Goal: Task Accomplishment & Management: Manage account settings

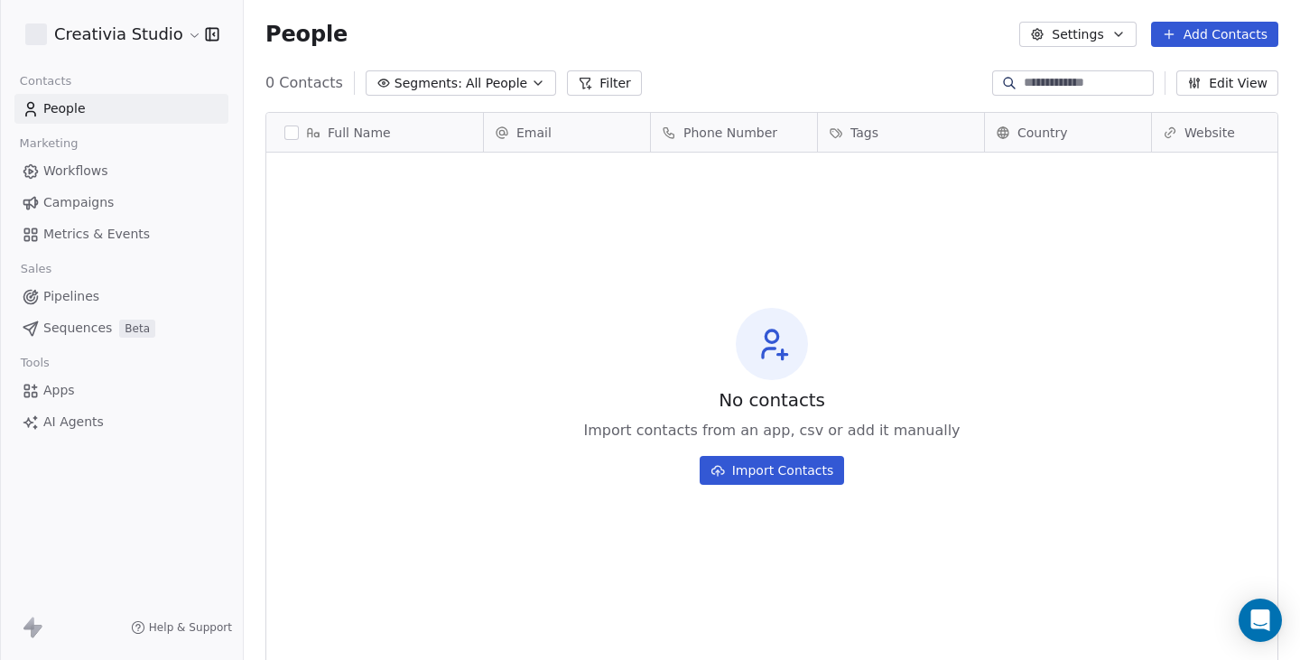
scroll to position [567, 1042]
click at [130, 47] on html "Creativia Studio Contacts People Marketing Workflows Campaigns Metrics & Events…" at bounding box center [650, 330] width 1300 height 660
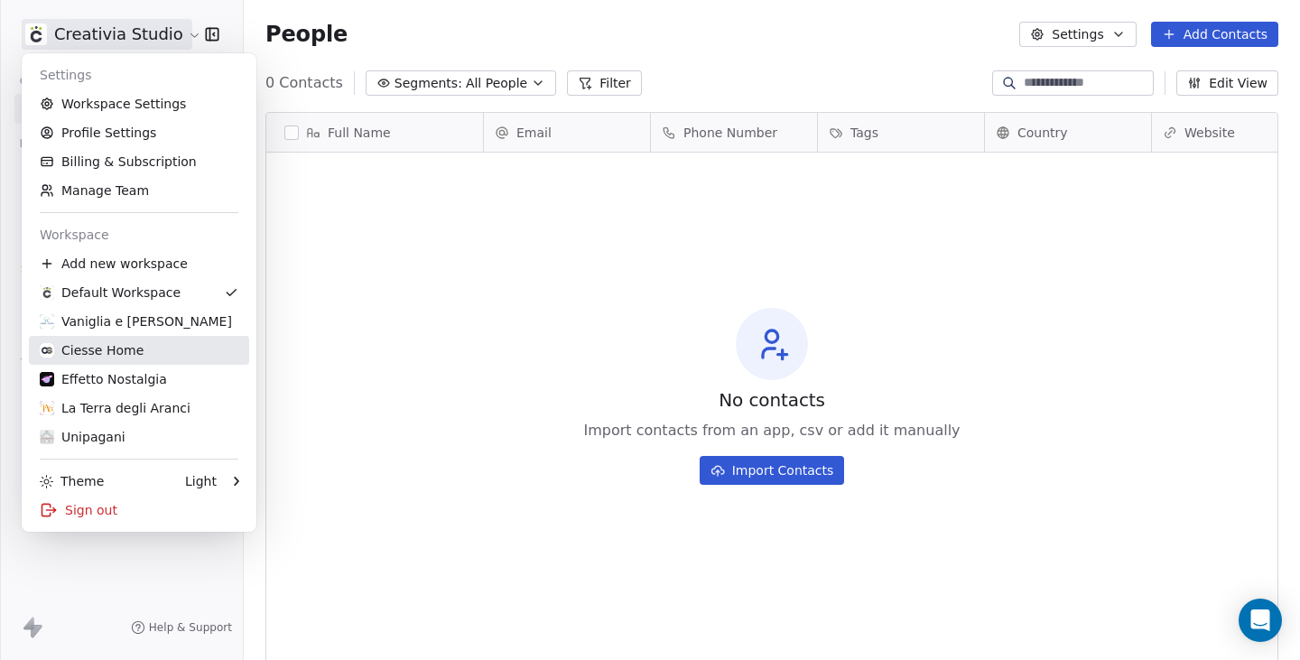
click at [85, 347] on div "Ciesse Home" at bounding box center [92, 350] width 104 height 18
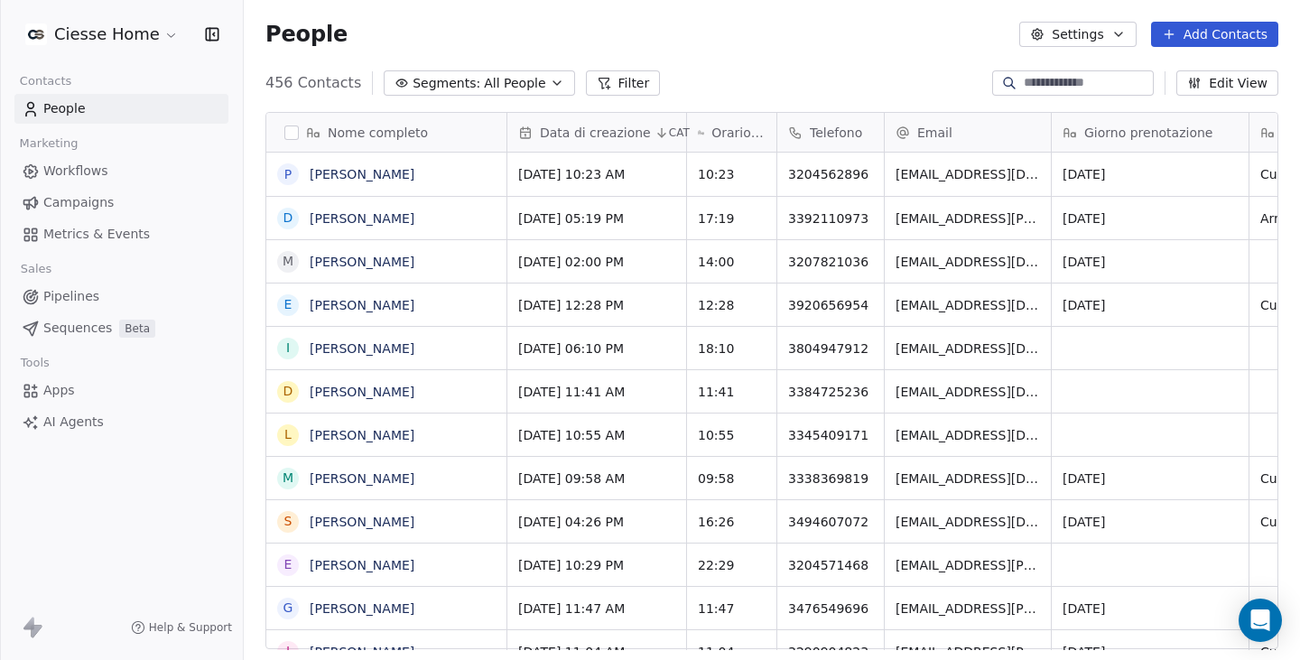
scroll to position [567, 1042]
click at [484, 88] on span "All People" at bounding box center [514, 83] width 61 height 19
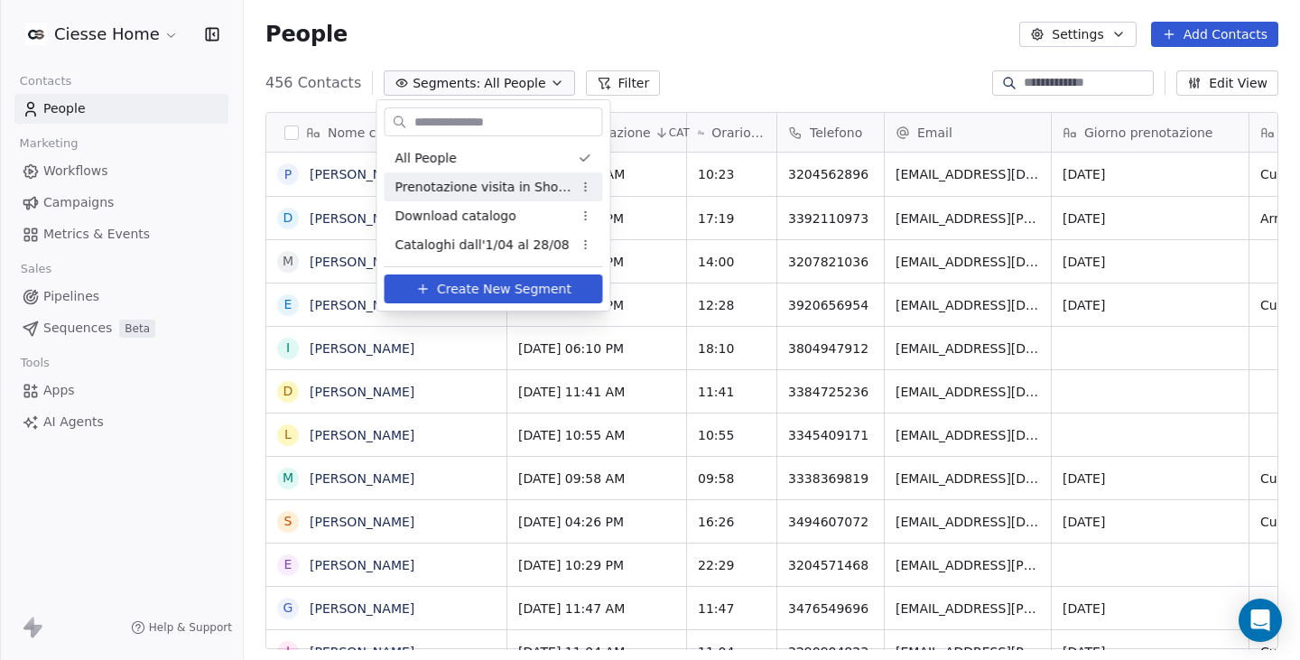
click at [475, 197] on div "Prenotazione visita in Showroom" at bounding box center [493, 186] width 218 height 29
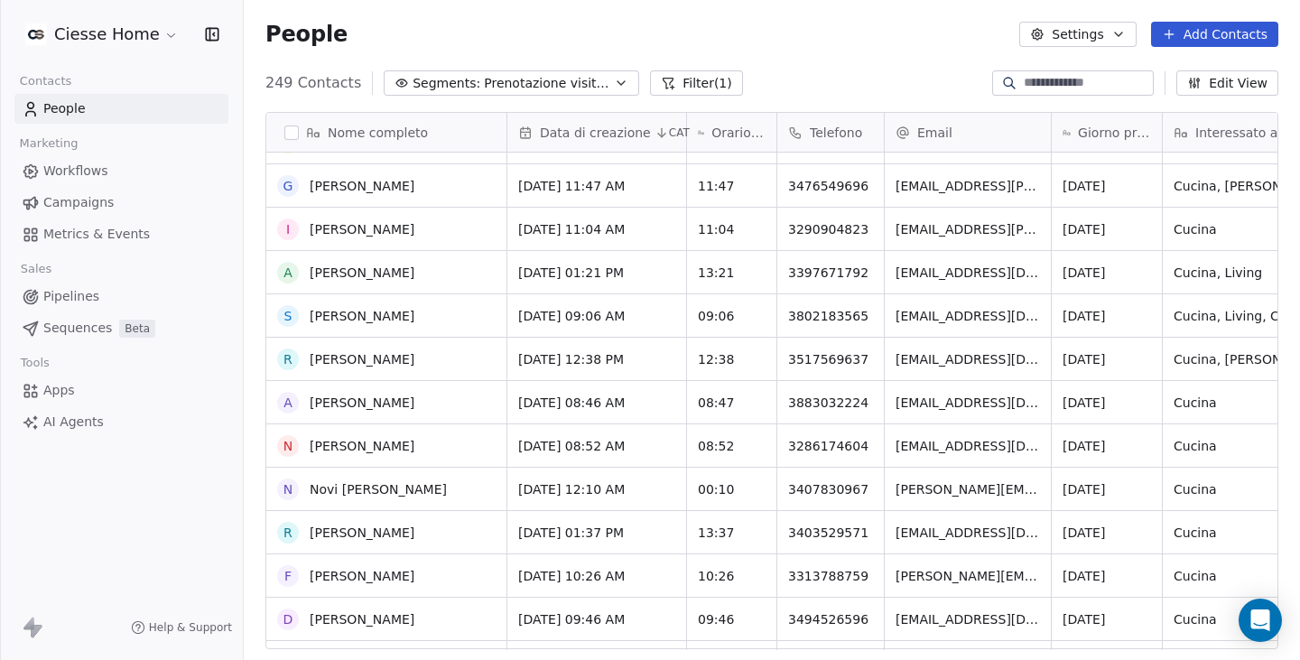
scroll to position [0, 0]
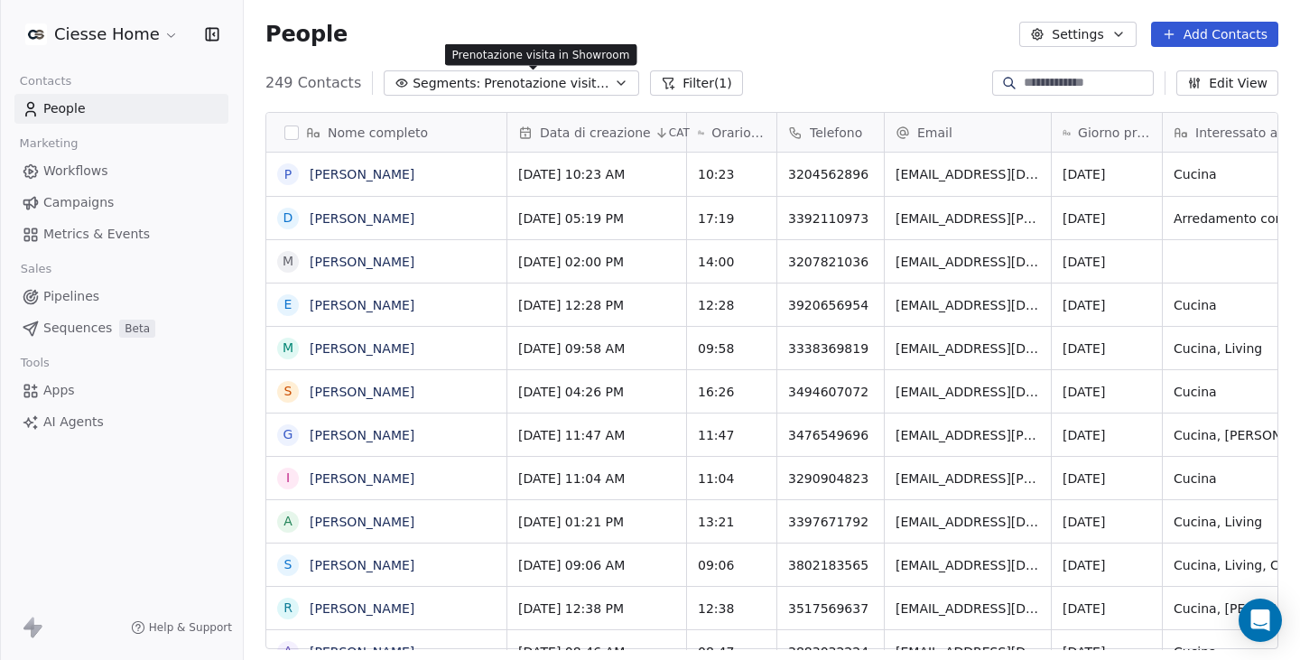
click at [523, 77] on span "Prenotazione visita in Showroom" at bounding box center [547, 83] width 126 height 19
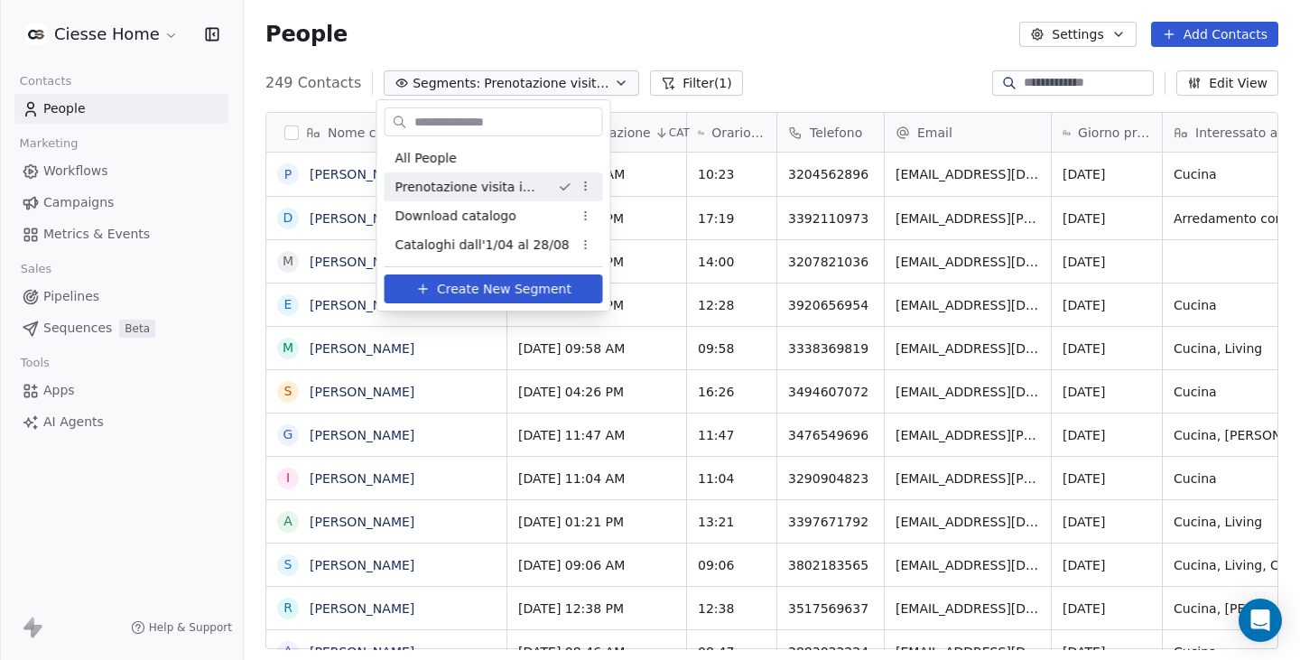
drag, startPoint x: 140, startPoint y: 511, endPoint x: 242, endPoint y: 449, distance: 119.0
click at [141, 511] on html "Ciesse Home Contacts People Marketing Workflows Campaigns Metrics & Events Sale…" at bounding box center [650, 330] width 1300 height 660
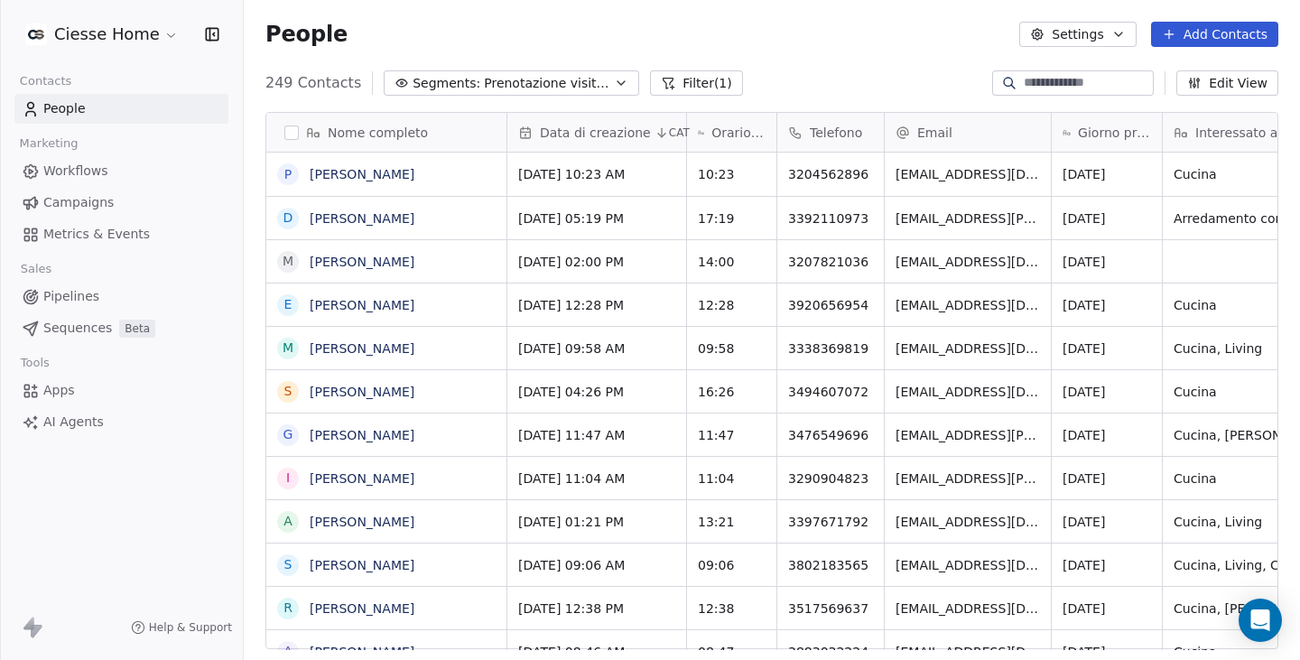
click at [674, 82] on button "Filter (1)" at bounding box center [696, 82] width 93 height 25
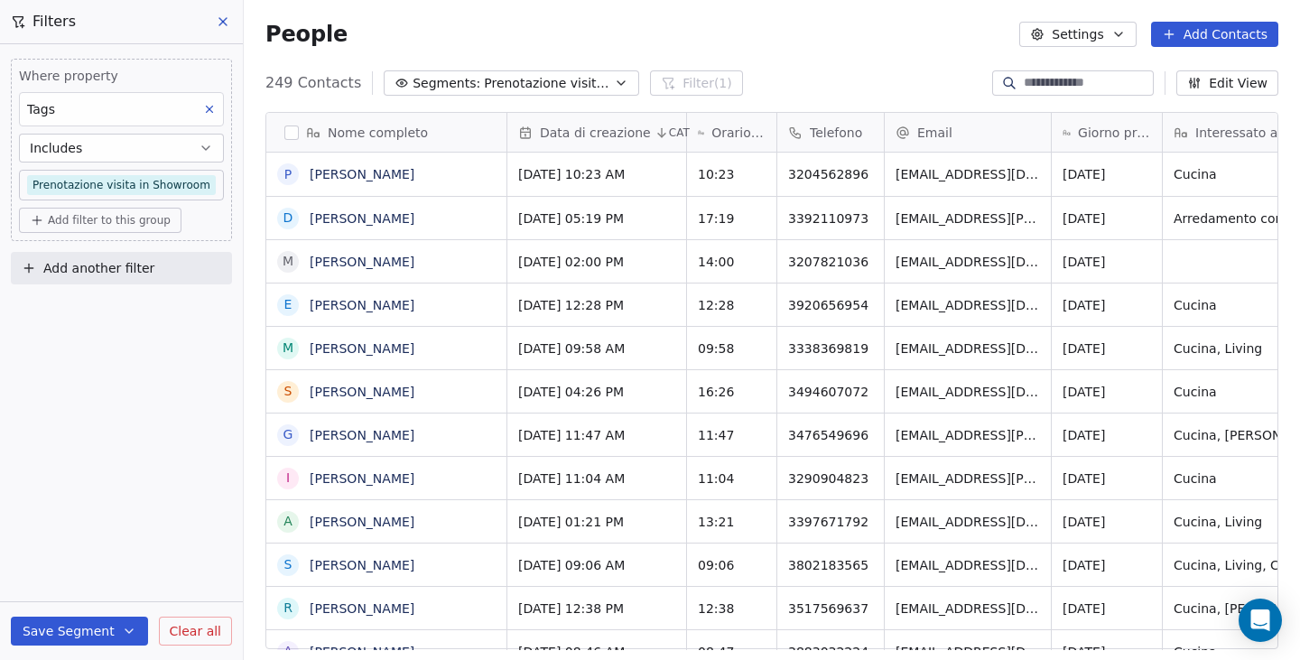
click at [77, 270] on span "Add another filter" at bounding box center [98, 268] width 111 height 19
click at [131, 315] on span "Contact properties" at bounding box center [88, 310] width 117 height 19
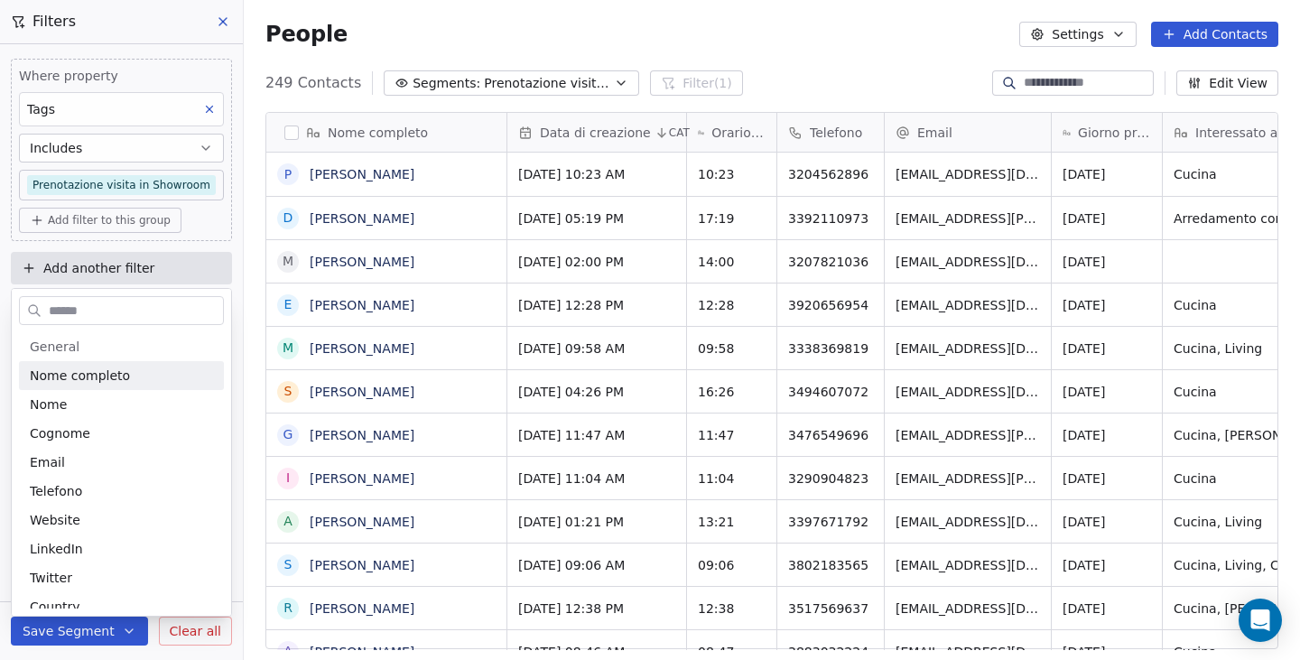
drag, startPoint x: 0, startPoint y: 304, endPoint x: 10, endPoint y: 298, distance: 11.8
click at [0, 303] on html "Ciesse Home Contacts People Marketing Workflows Campaigns Metrics & Events Sale…" at bounding box center [650, 330] width 1300 height 660
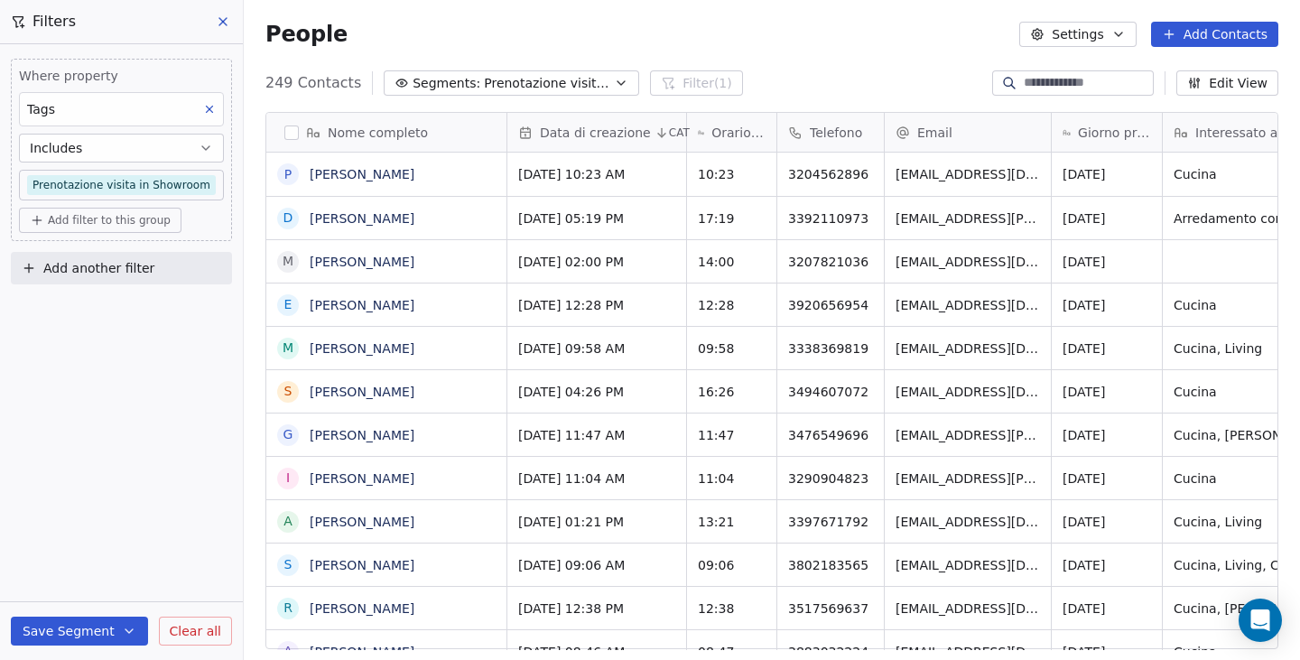
click at [116, 279] on button "Add another filter" at bounding box center [121, 268] width 221 height 32
click at [107, 336] on span "Contact activity" at bounding box center [80, 339] width 100 height 19
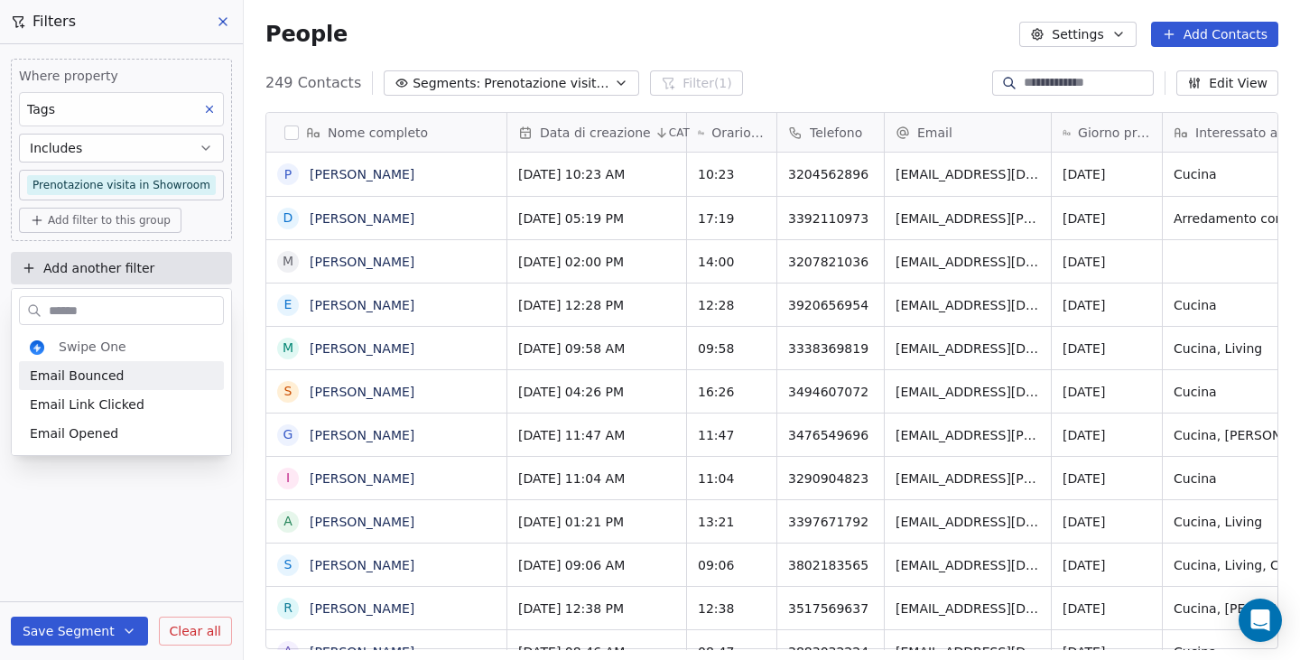
drag, startPoint x: 0, startPoint y: 303, endPoint x: 23, endPoint y: 285, distance: 28.9
click at [0, 303] on html "Ciesse Home Contacts People Marketing Workflows Campaigns Metrics & Events Sale…" at bounding box center [650, 330] width 1300 height 660
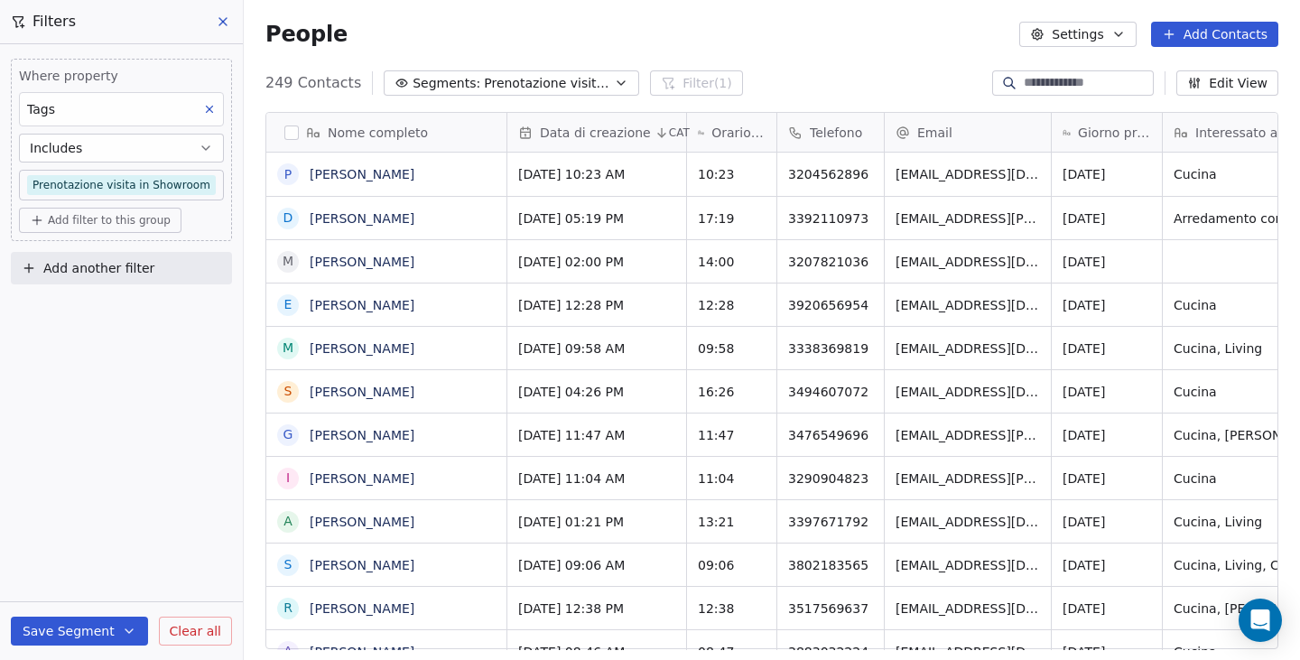
click at [59, 273] on span "Add another filter" at bounding box center [98, 268] width 111 height 19
click at [105, 319] on span "Contact properties" at bounding box center [88, 310] width 117 height 19
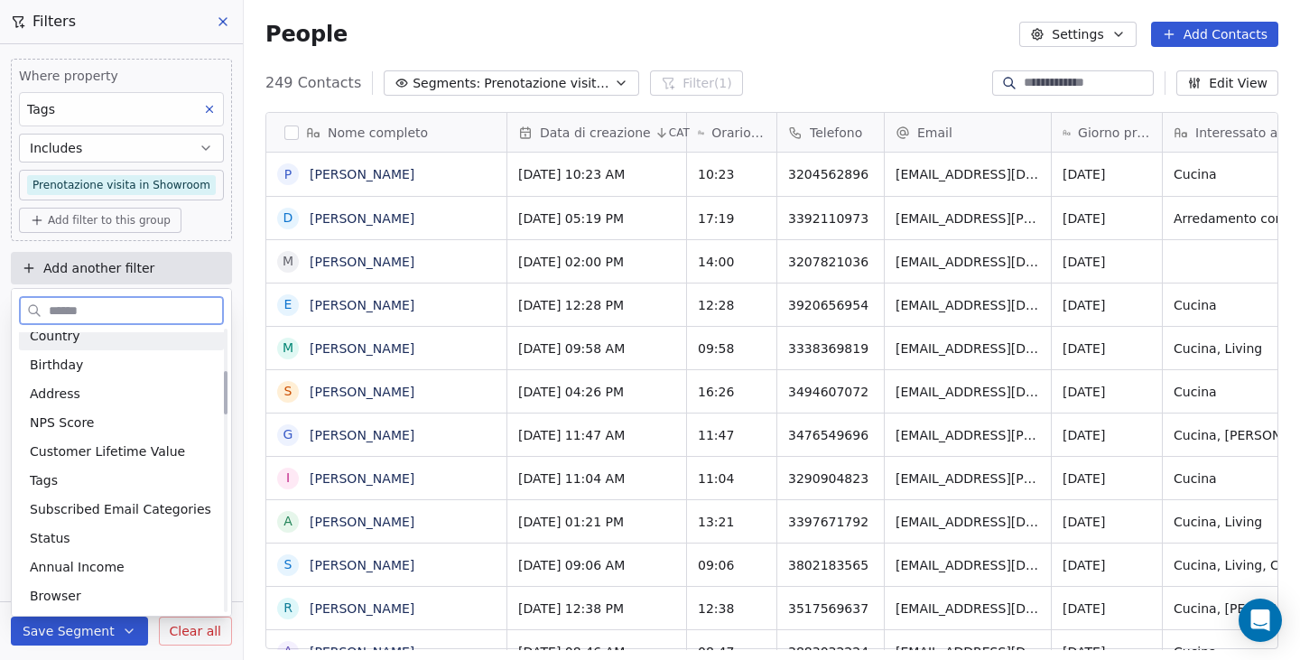
click at [131, 295] on div at bounding box center [121, 307] width 219 height 36
click at [140, 300] on input "text" at bounding box center [134, 311] width 178 height 26
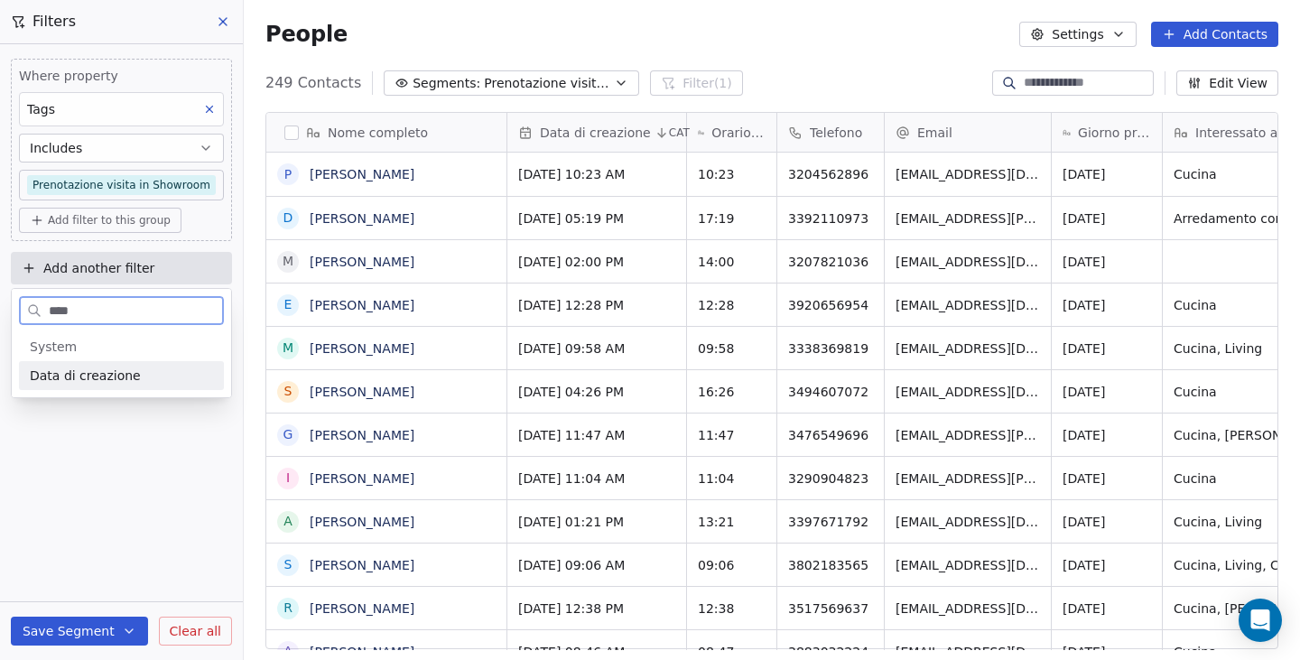
type input "****"
click at [127, 371] on span "Data di creazione" at bounding box center [85, 375] width 111 height 18
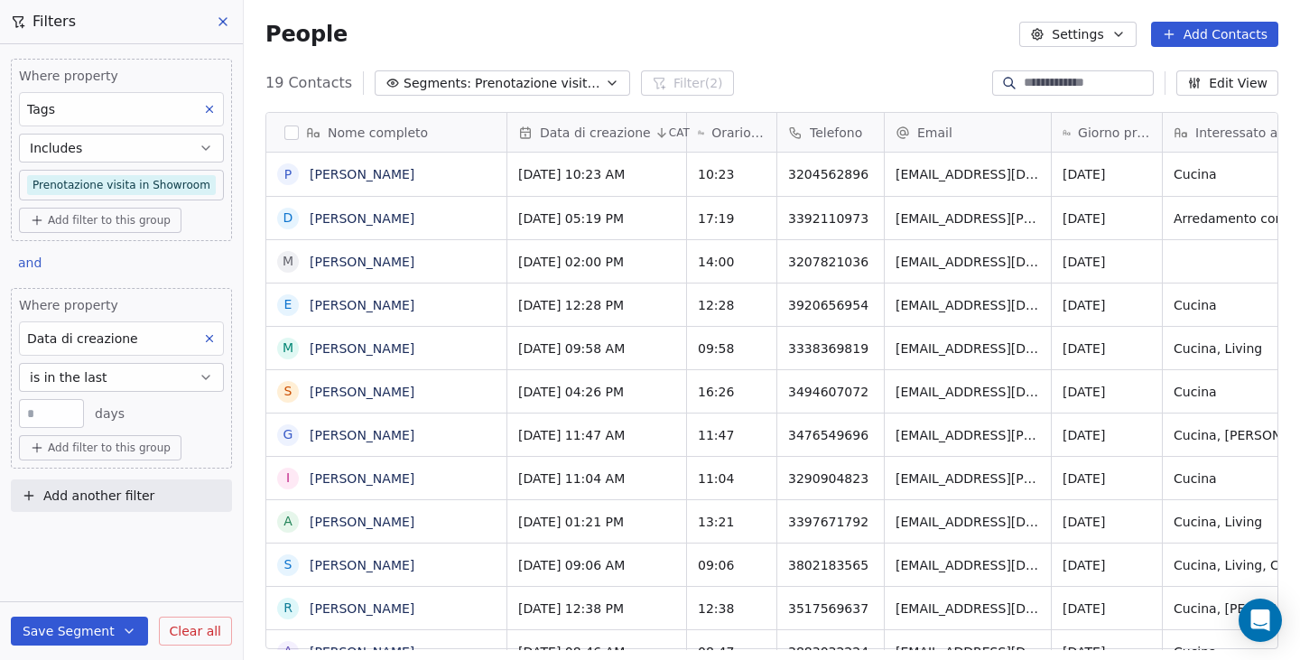
click at [63, 384] on span "is in the last" at bounding box center [69, 377] width 78 height 18
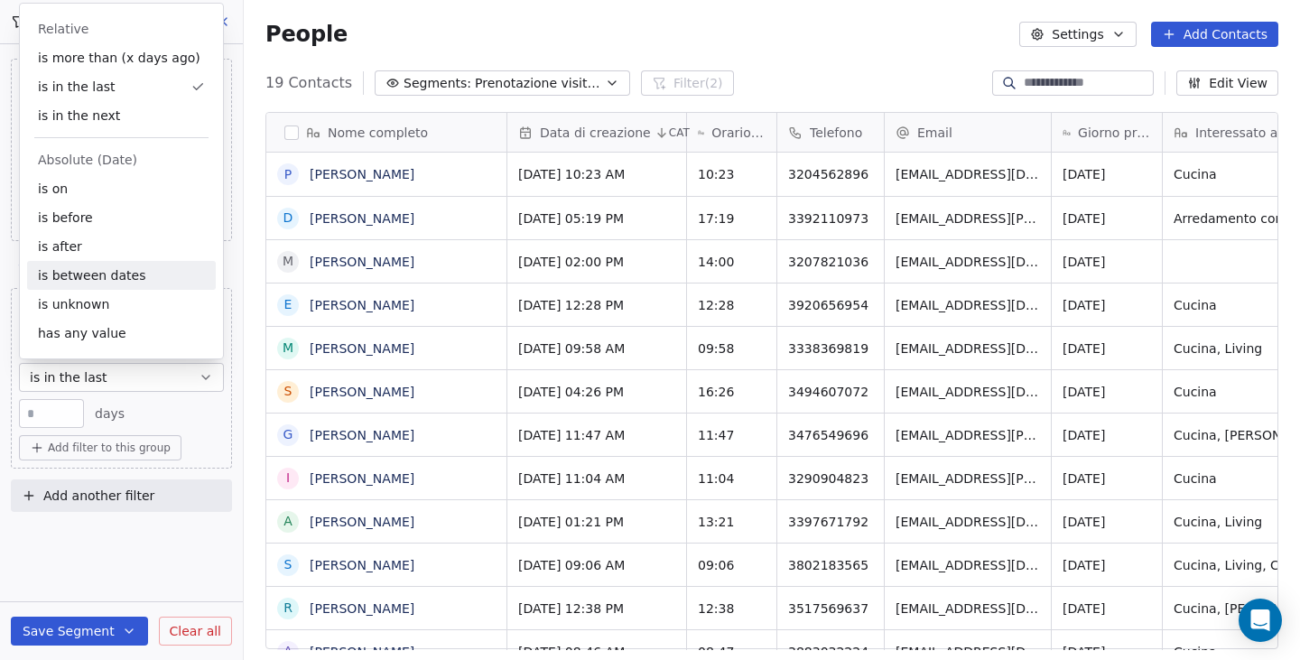
click at [113, 275] on div "is between dates" at bounding box center [121, 275] width 189 height 29
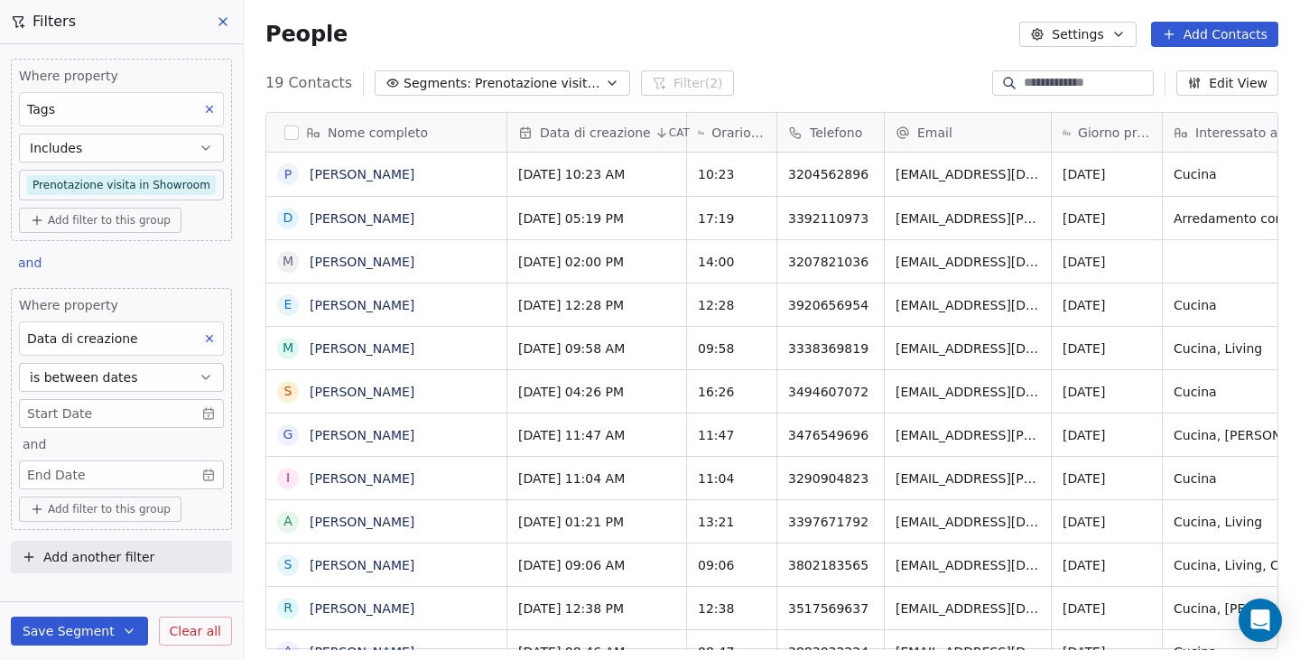
click at [97, 420] on body "Ciesse Home Contacts People Marketing Workflows Campaigns Metrics & Events Sale…" at bounding box center [650, 330] width 1300 height 660
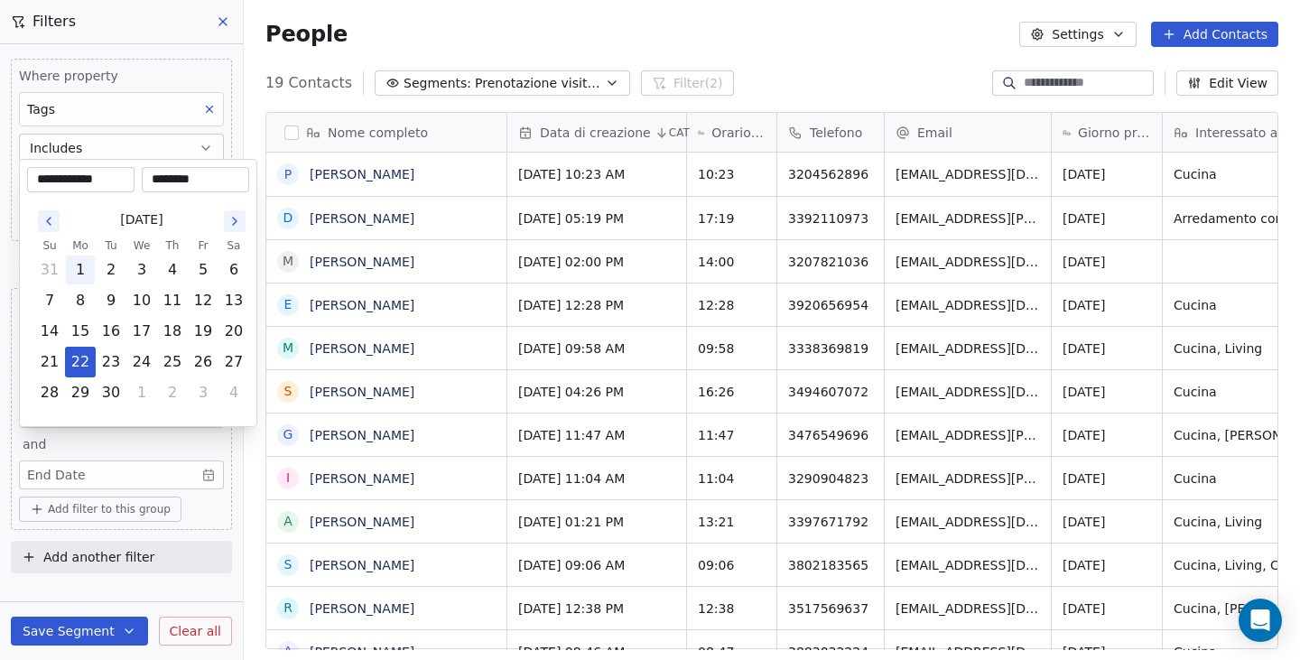
click at [83, 261] on button "1" at bounding box center [80, 269] width 29 height 29
click at [88, 270] on button "1" at bounding box center [80, 269] width 29 height 29
click at [86, 362] on button "22" at bounding box center [80, 361] width 29 height 29
click at [77, 271] on button "1" at bounding box center [80, 269] width 29 height 29
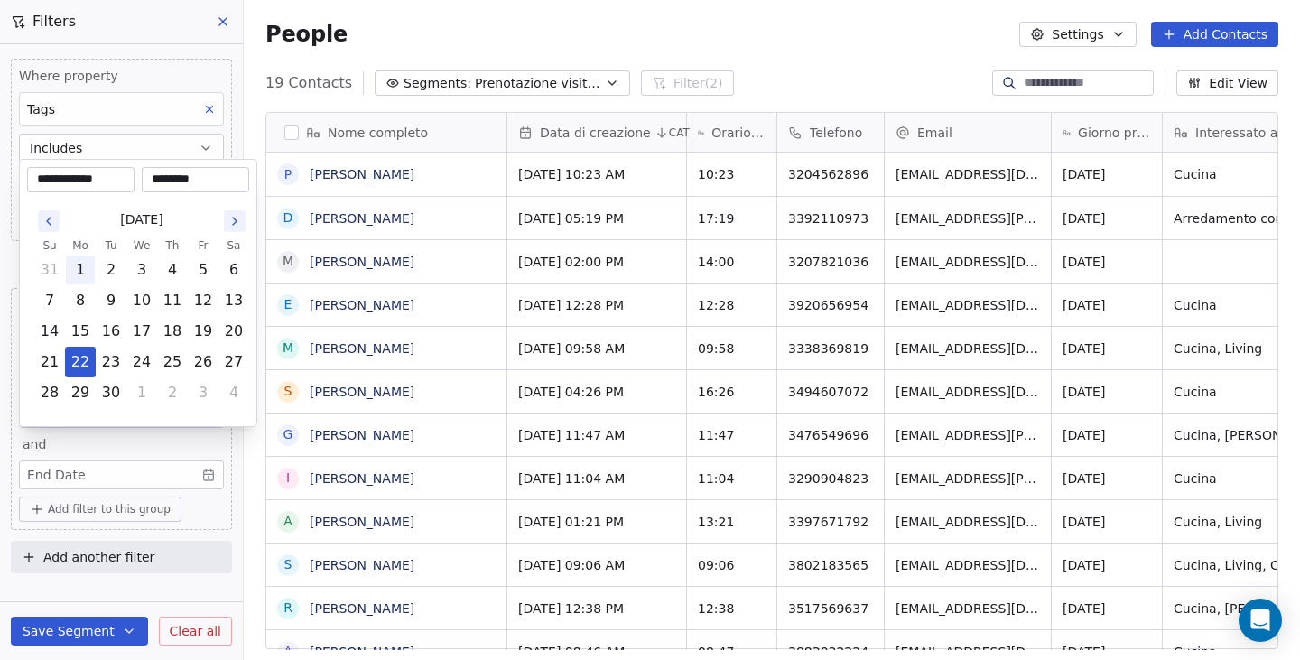
type input "**********"
click at [0, 288] on html "Ciesse Home Contacts People Marketing Workflows Campaigns Metrics & Events Sale…" at bounding box center [650, 330] width 1300 height 660
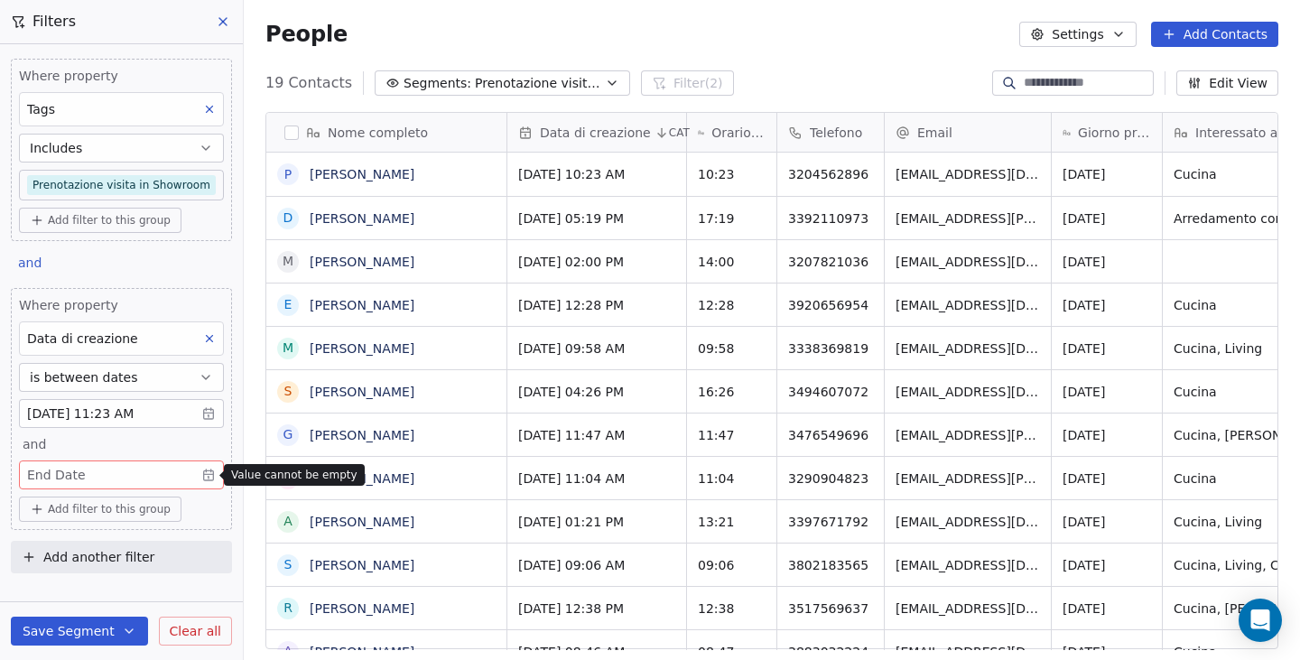
click at [85, 475] on body "Ciesse Home Contacts People Marketing Workflows Campaigns Metrics & Events Sale…" at bounding box center [650, 330] width 1300 height 660
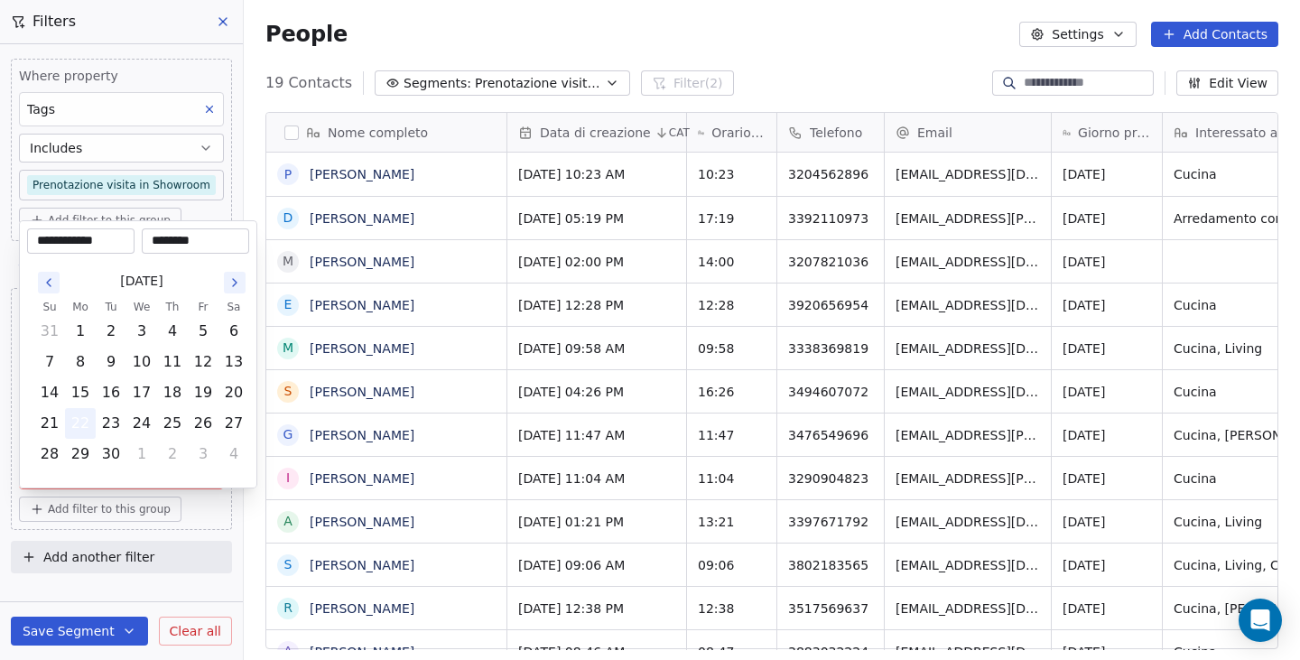
click at [82, 416] on button "22" at bounding box center [80, 423] width 29 height 29
click at [0, 396] on html "Ciesse Home Contacts People Marketing Workflows Campaigns Metrics & Events Sale…" at bounding box center [650, 330] width 1300 height 660
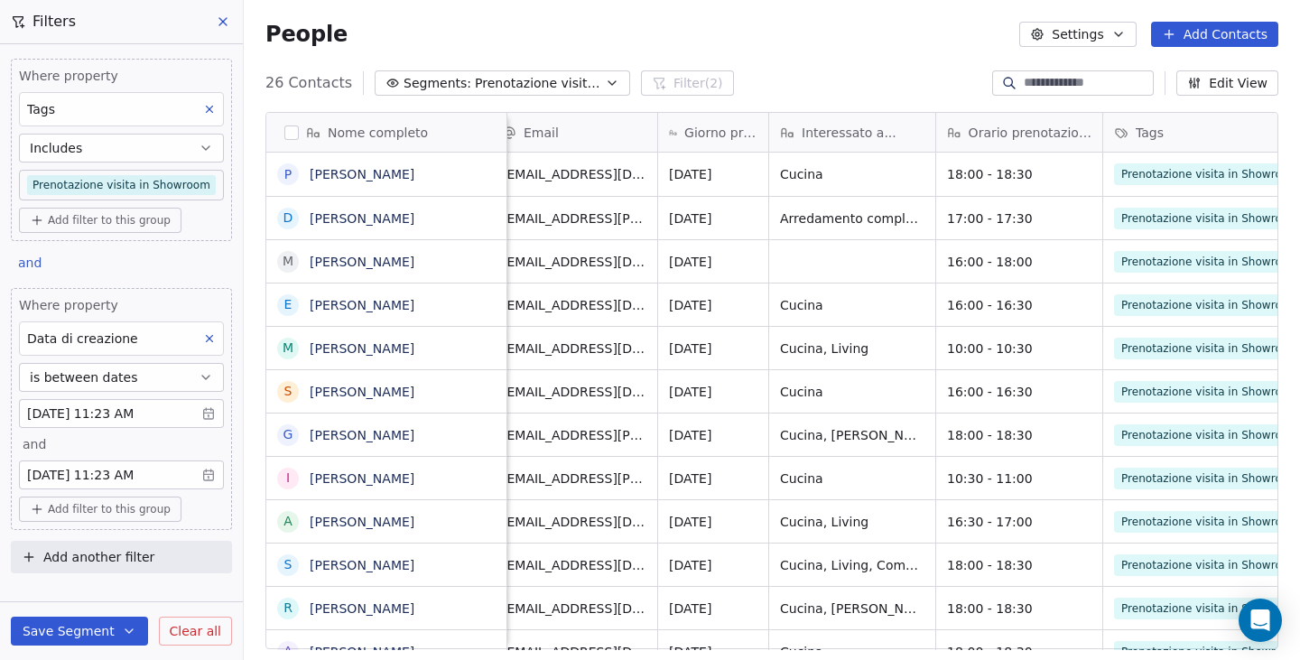
scroll to position [0, 275]
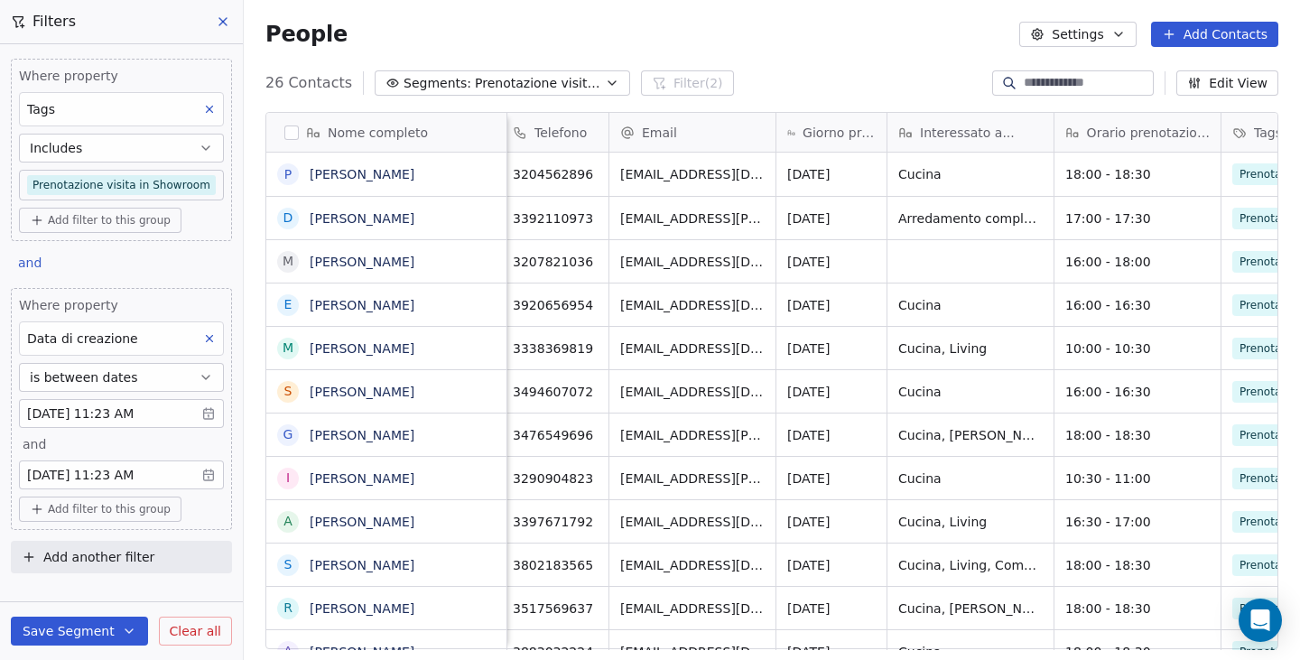
click at [132, 24] on div "Filters" at bounding box center [121, 21] width 243 height 43
click at [225, 32] on button at bounding box center [223, 21] width 27 height 25
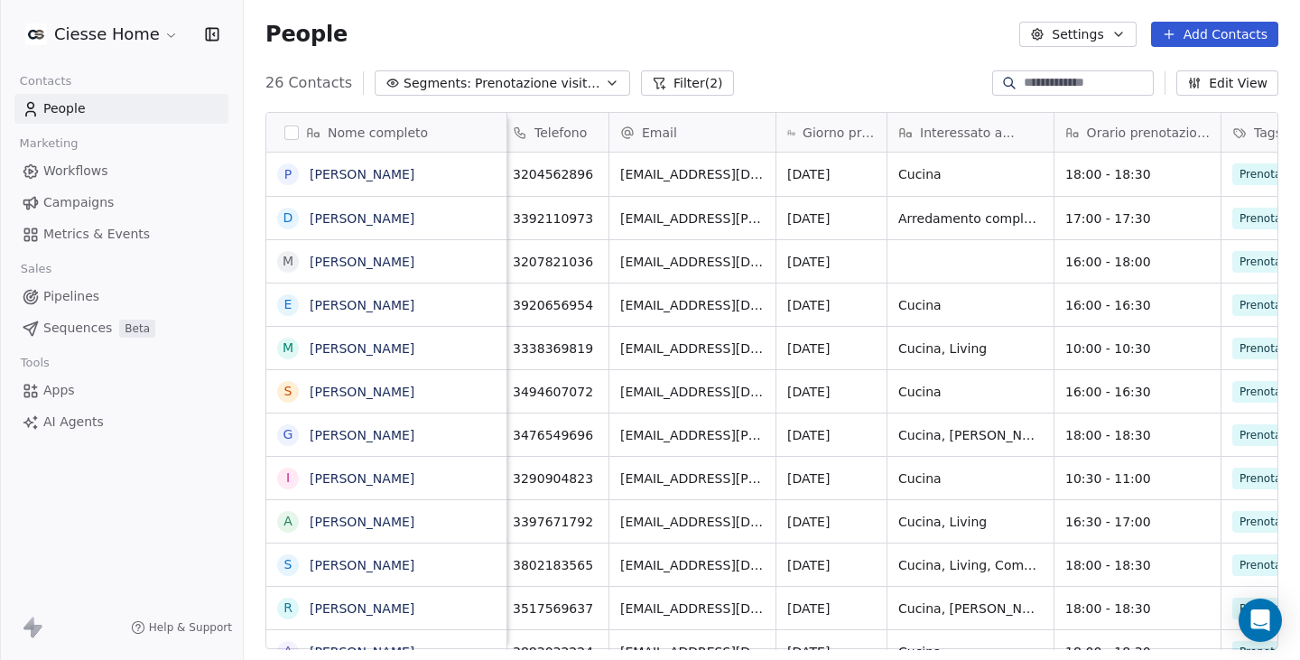
click at [88, 40] on html "Ciesse Home Contacts People Marketing Workflows Campaigns Metrics & Events Sale…" at bounding box center [650, 330] width 1300 height 660
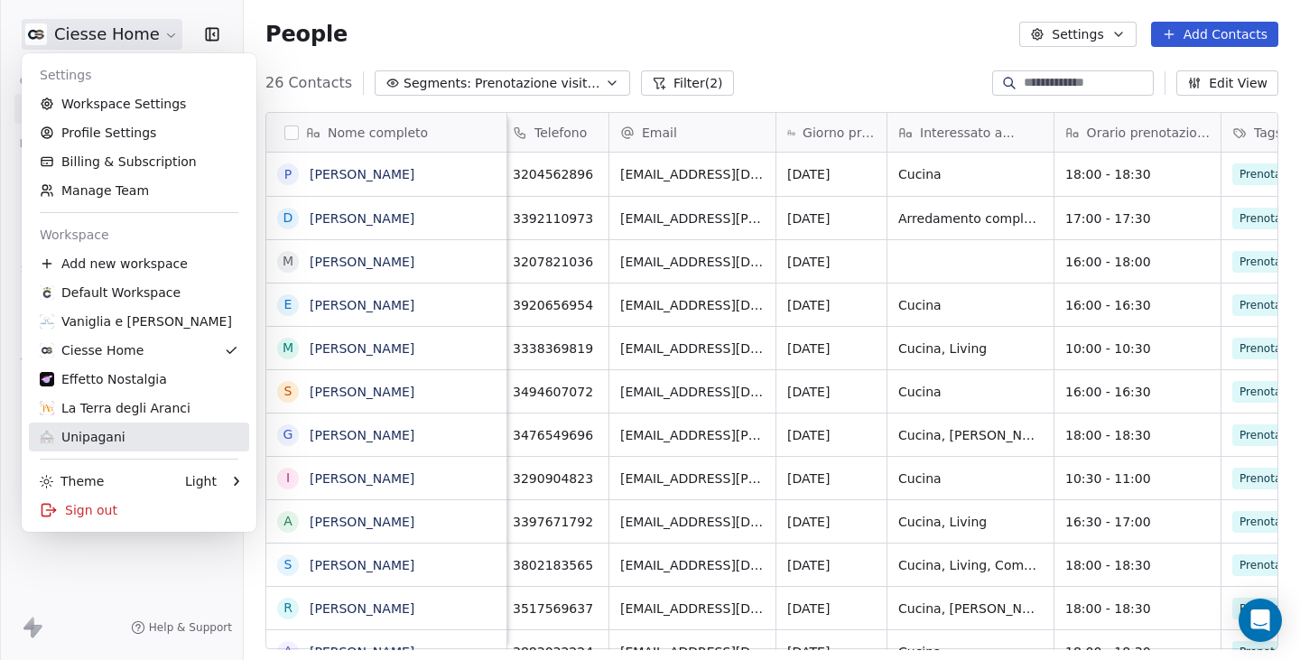
drag, startPoint x: 98, startPoint y: 432, endPoint x: 208, endPoint y: 404, distance: 113.6
click at [99, 432] on div "Unipagani" at bounding box center [83, 437] width 86 height 18
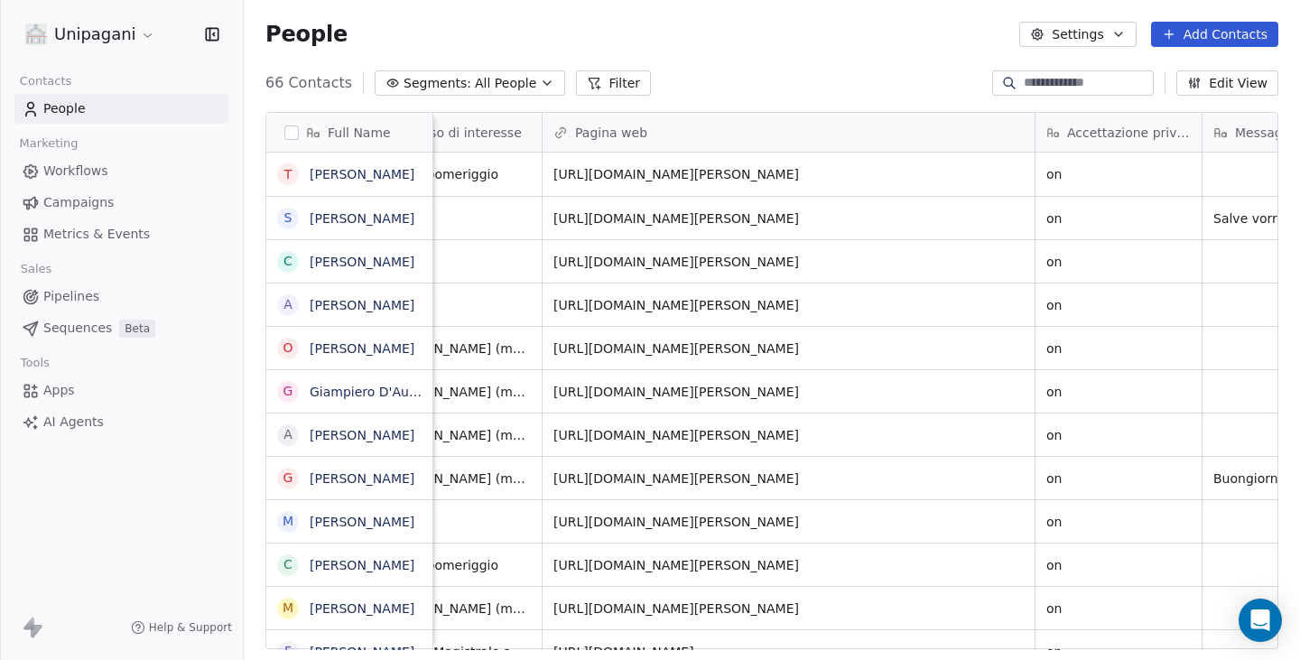
scroll to position [0, 931]
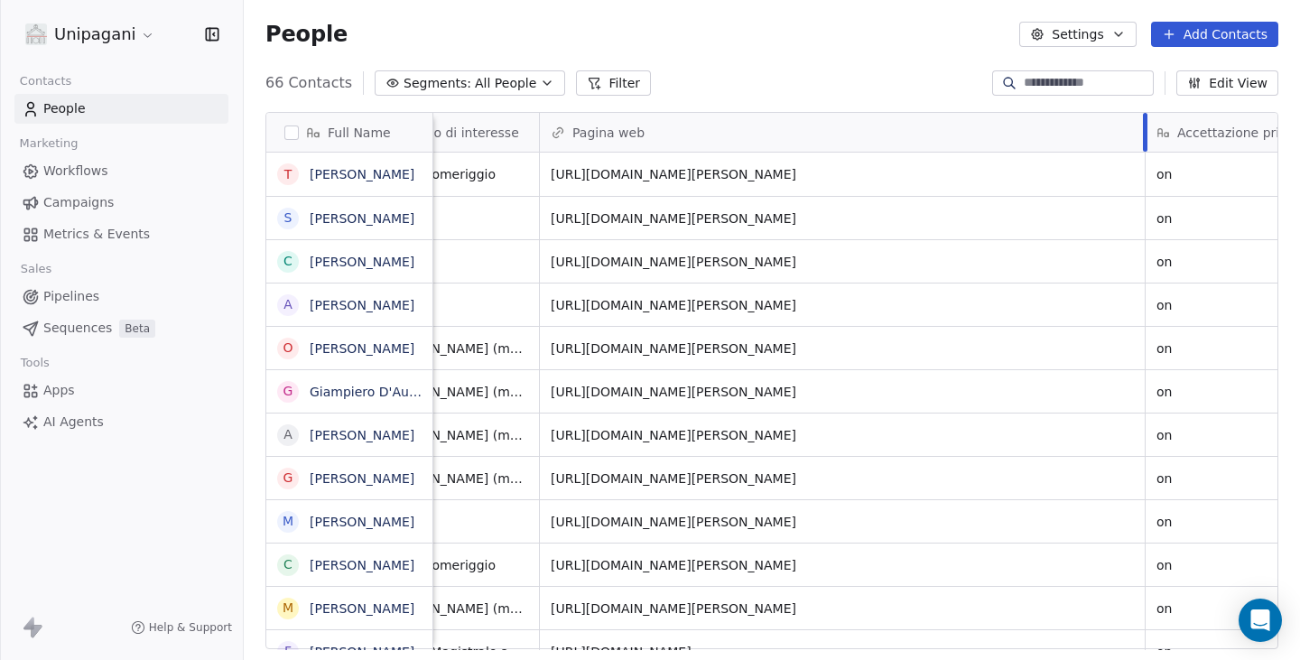
drag, startPoint x: 1030, startPoint y: 129, endPoint x: 1143, endPoint y: 142, distance: 113.5
click at [1143, 142] on div at bounding box center [1145, 132] width 5 height 39
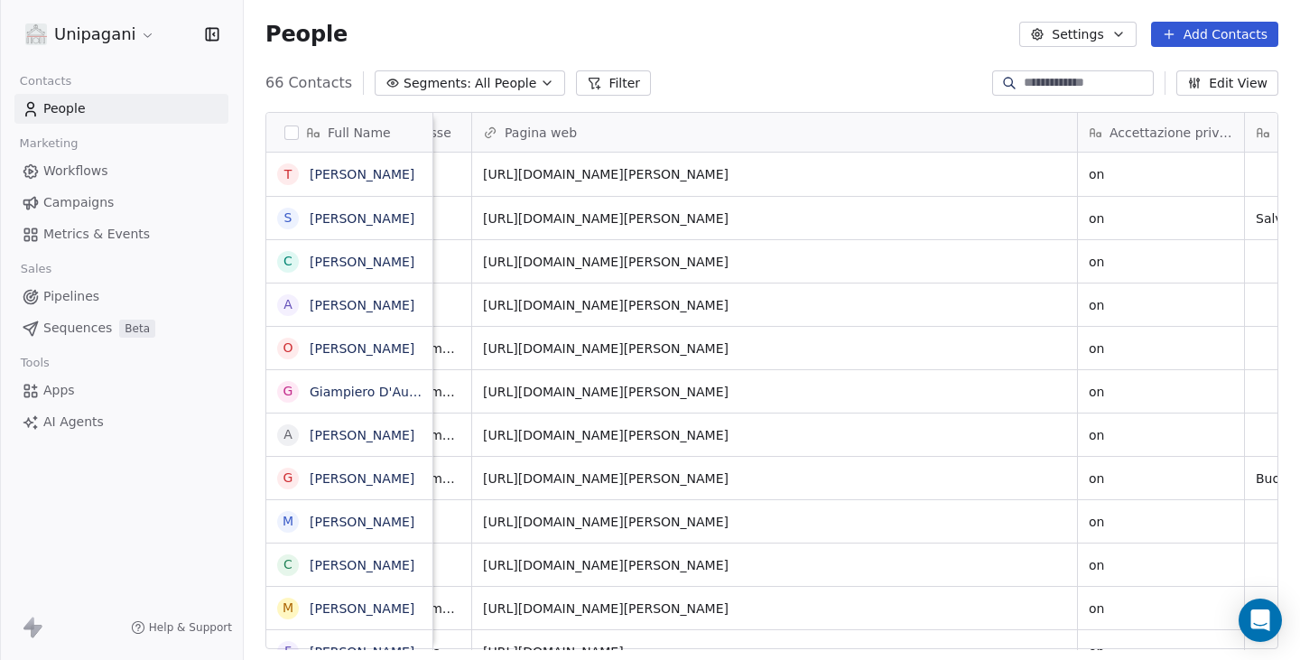
scroll to position [0, 1016]
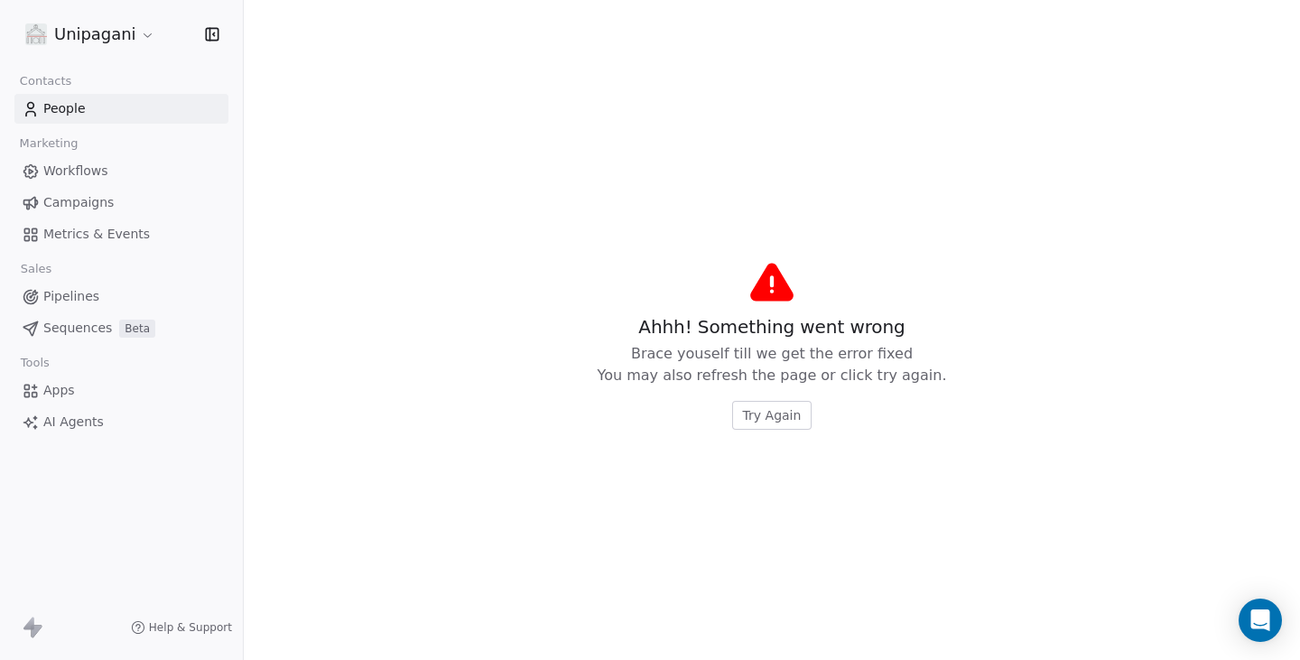
drag, startPoint x: 1059, startPoint y: 128, endPoint x: 1018, endPoint y: 187, distance: 71.4
click at [801, 409] on button "Try Again" at bounding box center [772, 415] width 80 height 29
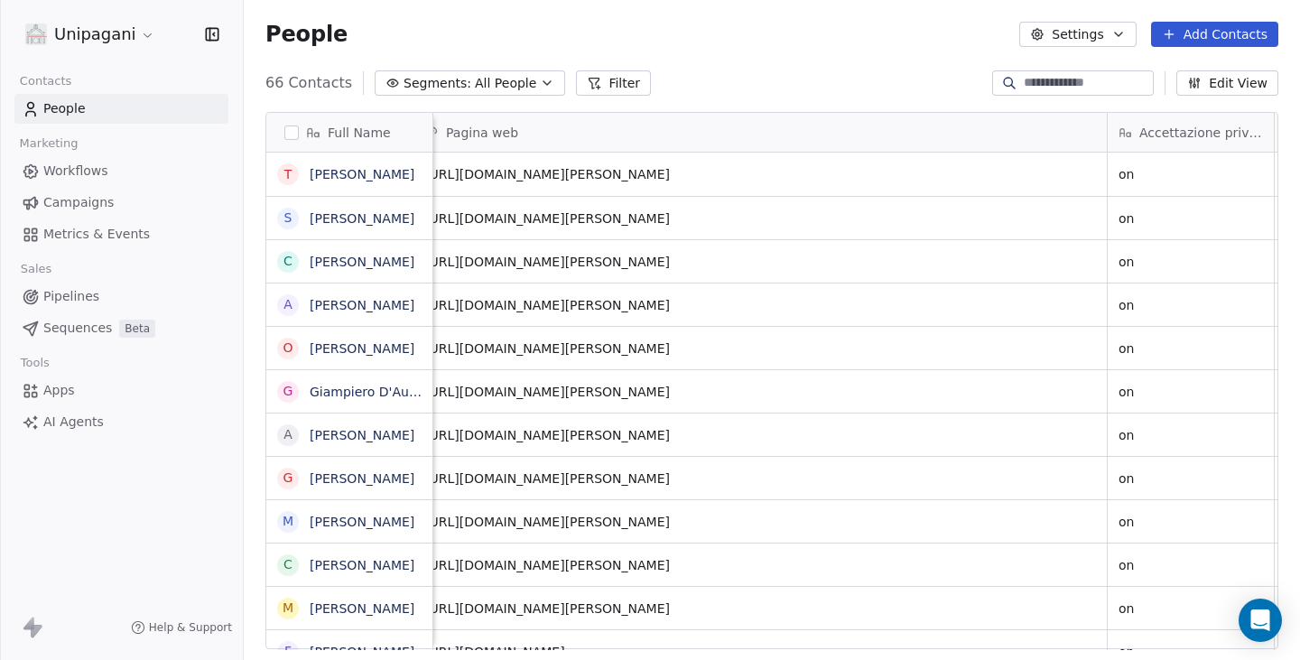
scroll to position [0, 1068]
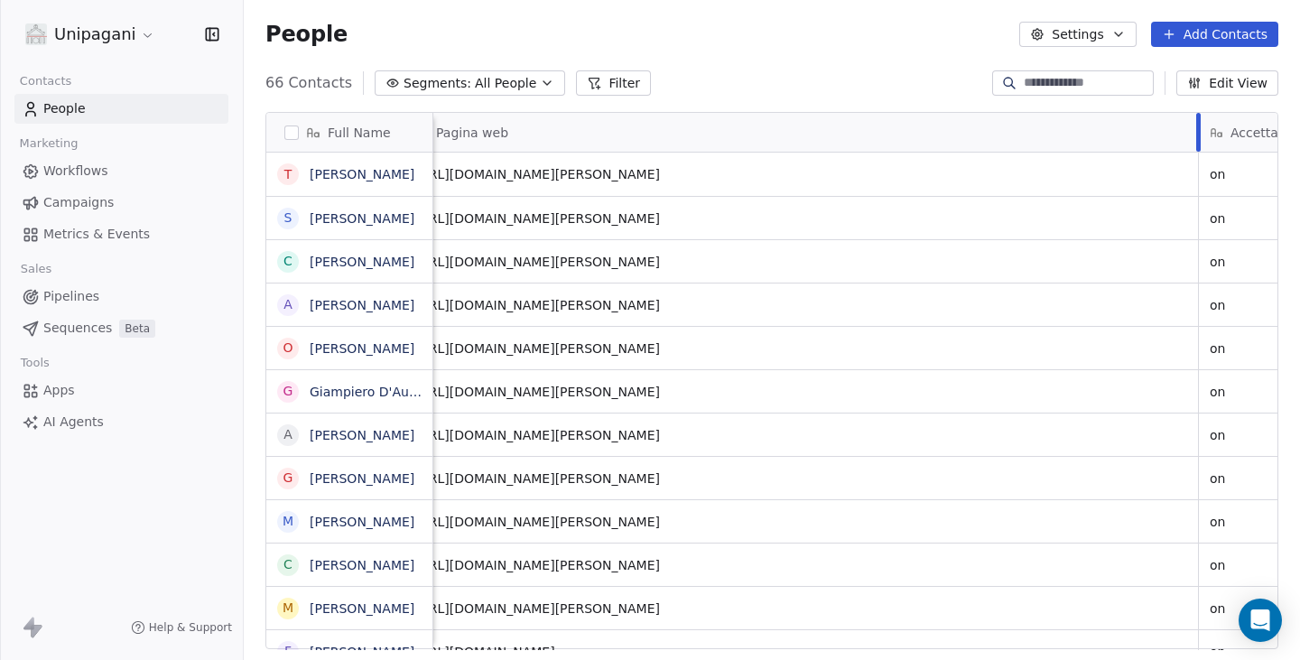
drag, startPoint x: 1095, startPoint y: 132, endPoint x: 1197, endPoint y: 131, distance: 102.0
click at [1197, 131] on div at bounding box center [1198, 132] width 5 height 39
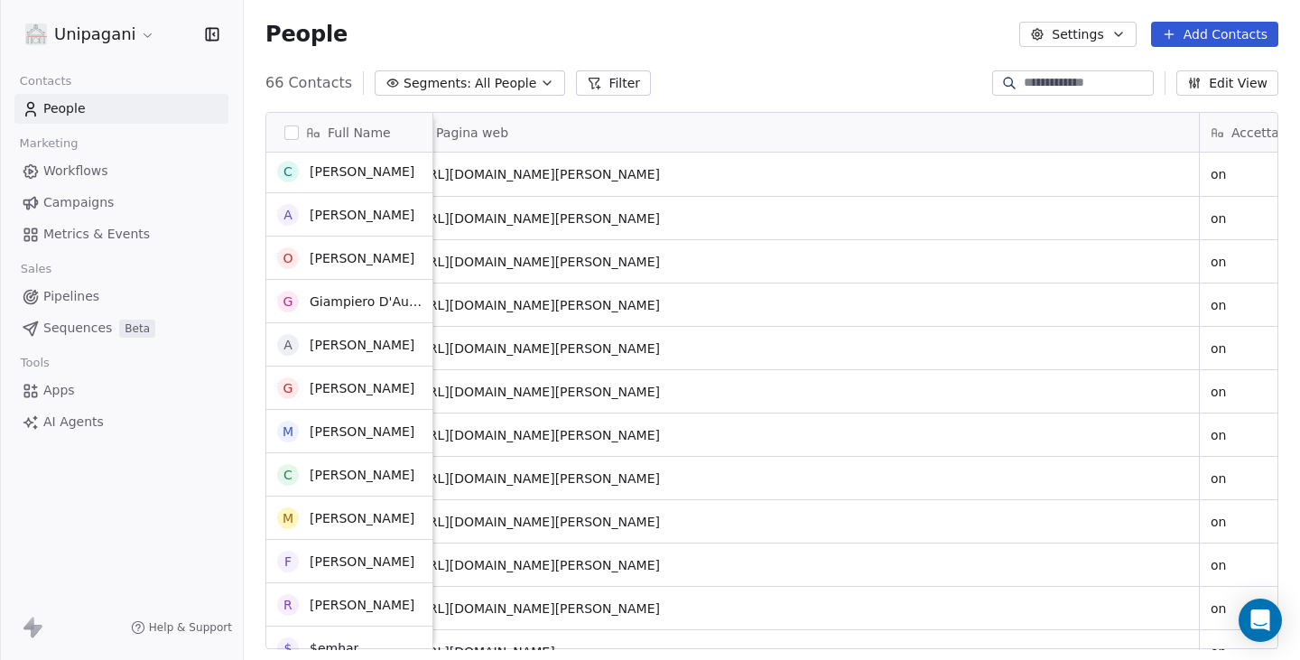
scroll to position [0, 0]
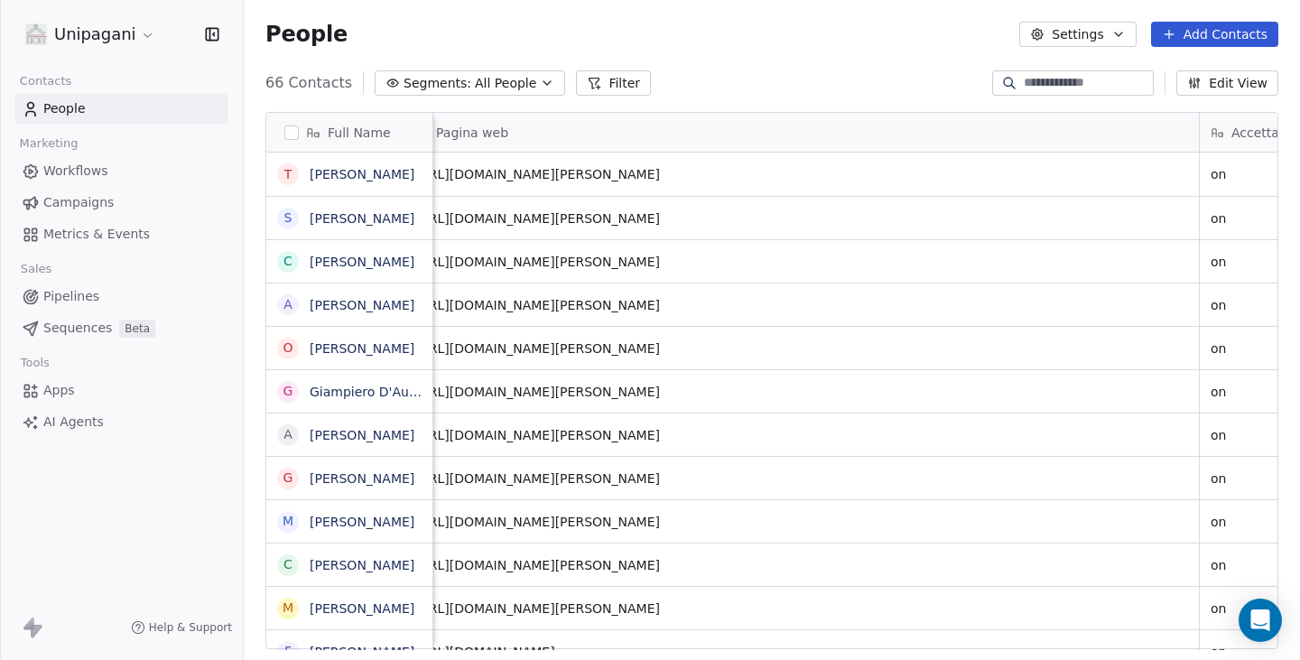
click at [103, 32] on html "Unipagani Contacts People Marketing Workflows Campaigns Metrics & Events Sales …" at bounding box center [650, 330] width 1300 height 660
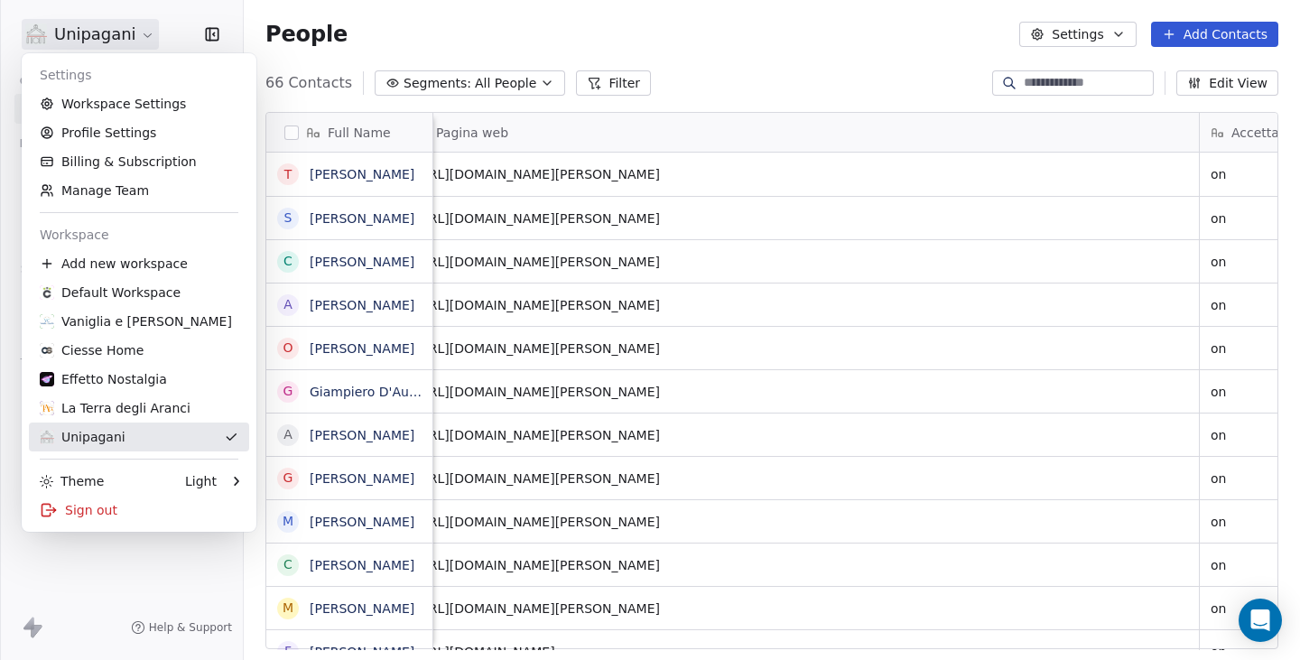
click at [90, 444] on div "Unipagani" at bounding box center [83, 437] width 86 height 18
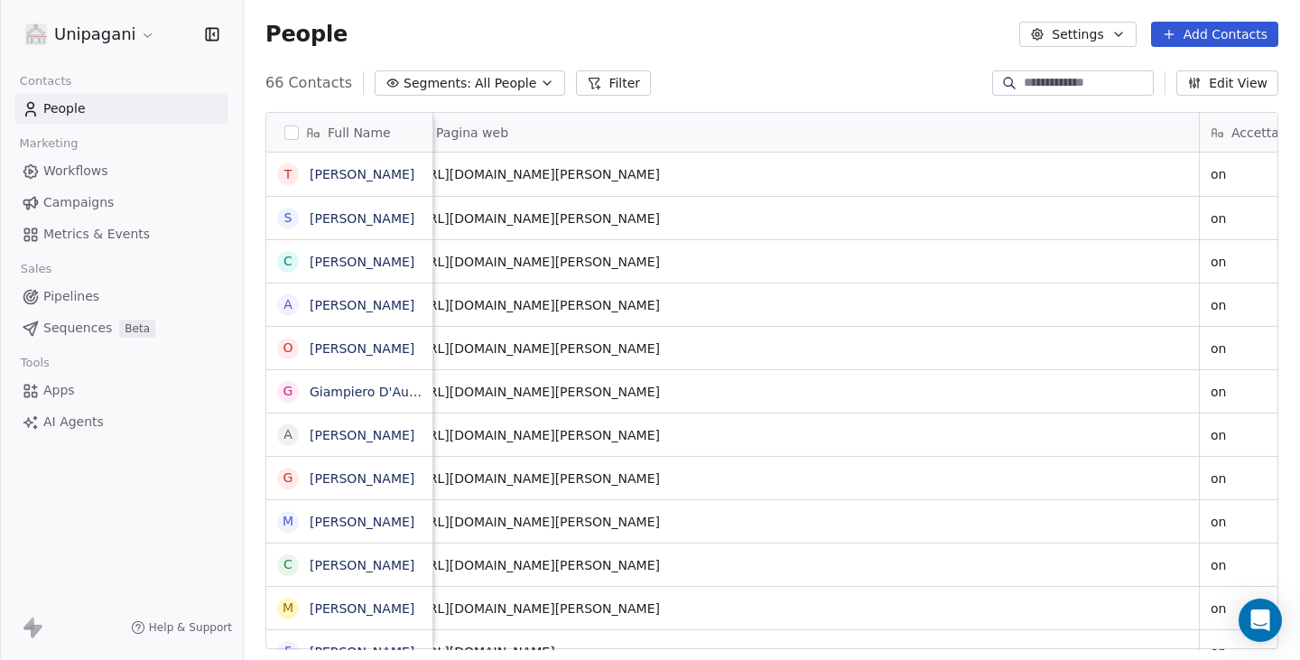
click at [123, 37] on html "Unipagani Contacts People Marketing Workflows Campaigns Metrics & Events Sales …" at bounding box center [650, 330] width 1300 height 660
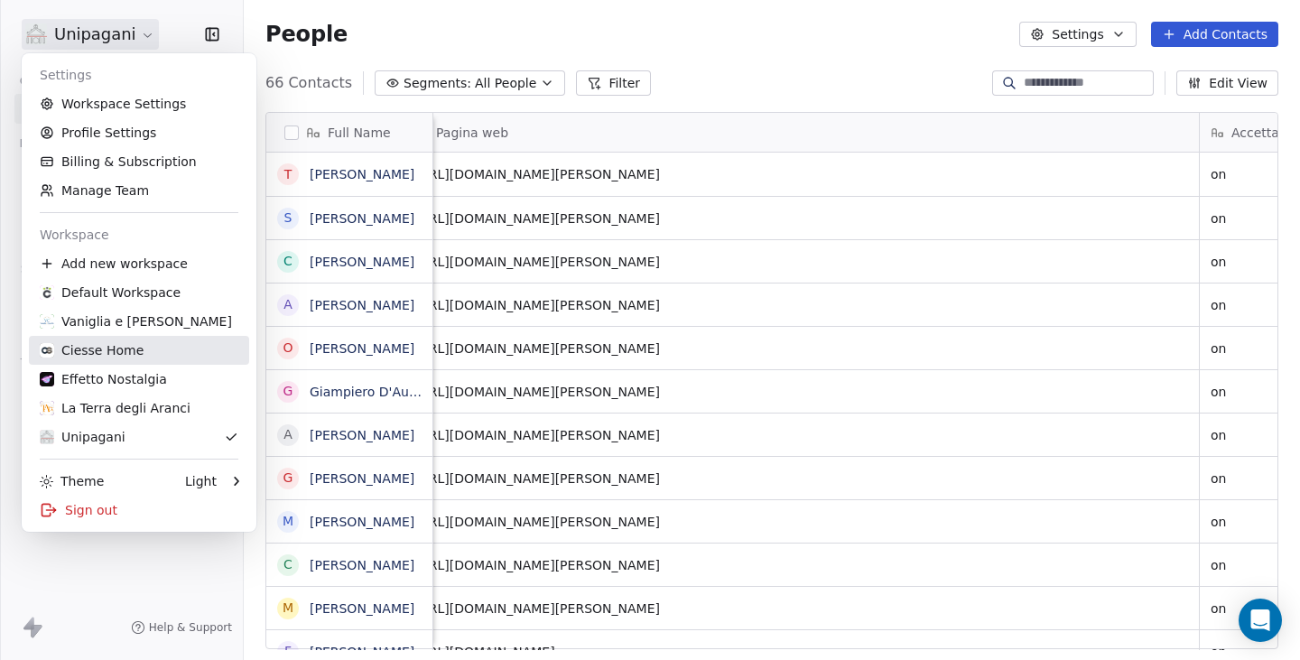
click at [112, 348] on div "Ciesse Home" at bounding box center [92, 350] width 104 height 18
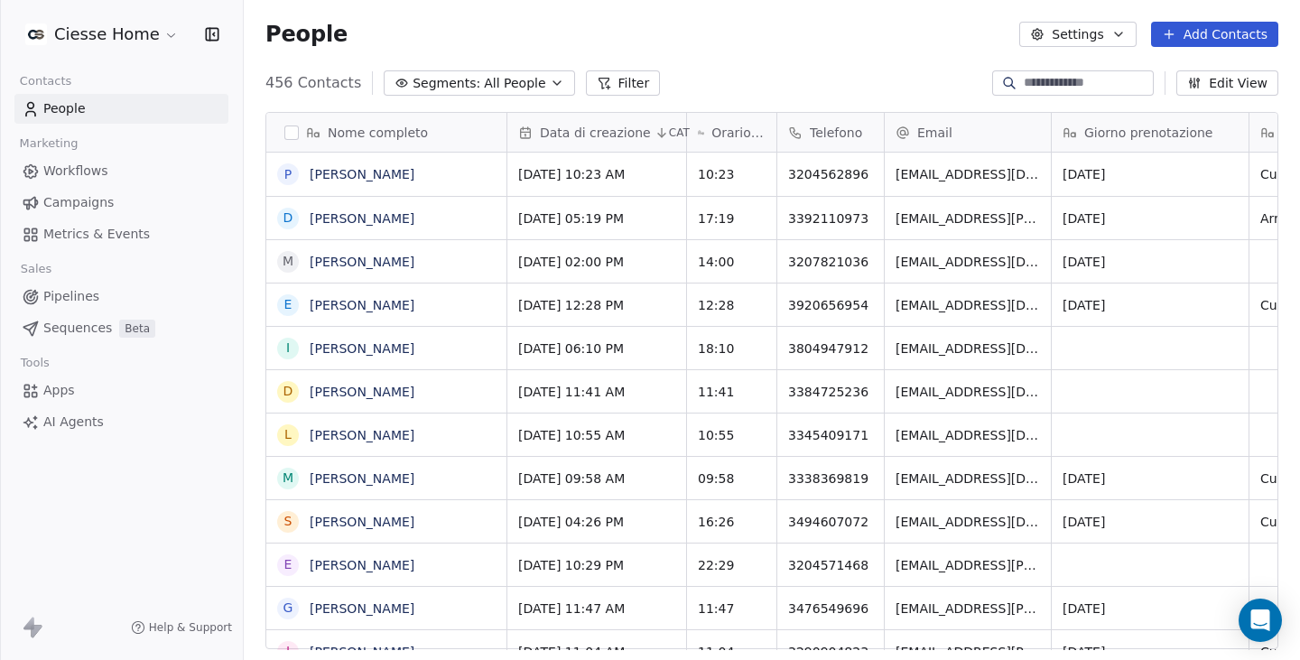
scroll to position [567, 1042]
click at [467, 76] on button "Segments: All People" at bounding box center [479, 82] width 190 height 25
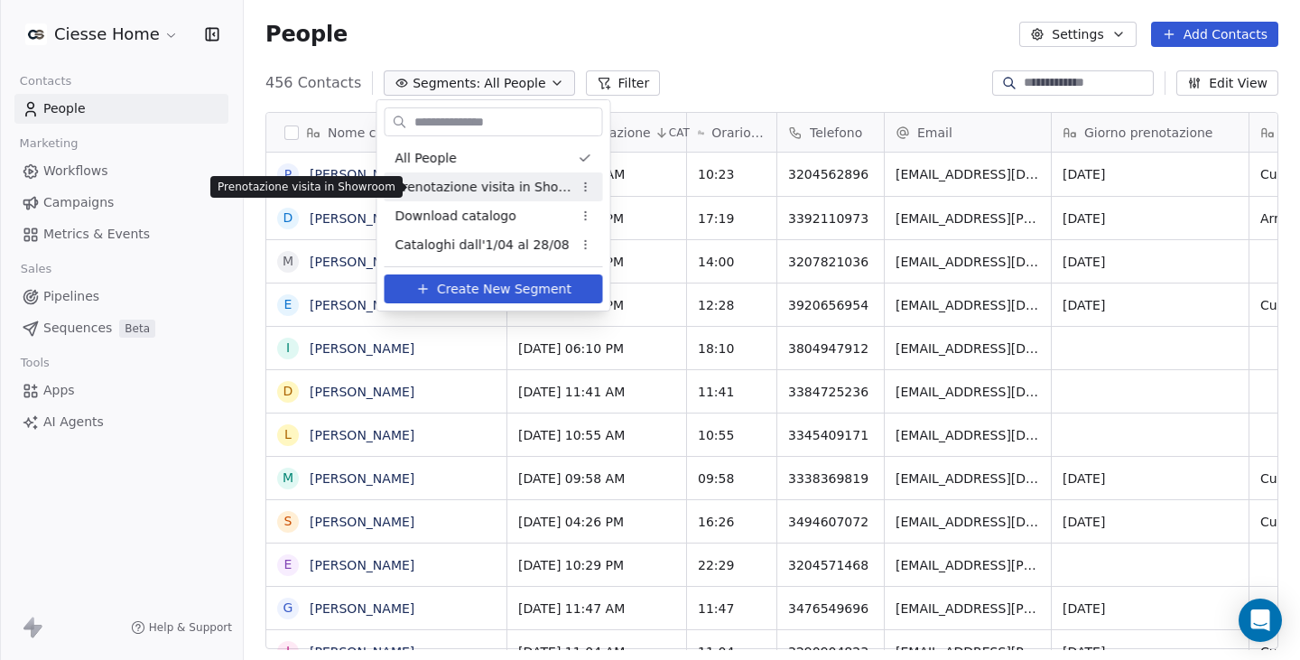
click at [480, 188] on span "Prenotazione visita in Showroom" at bounding box center [483, 187] width 177 height 19
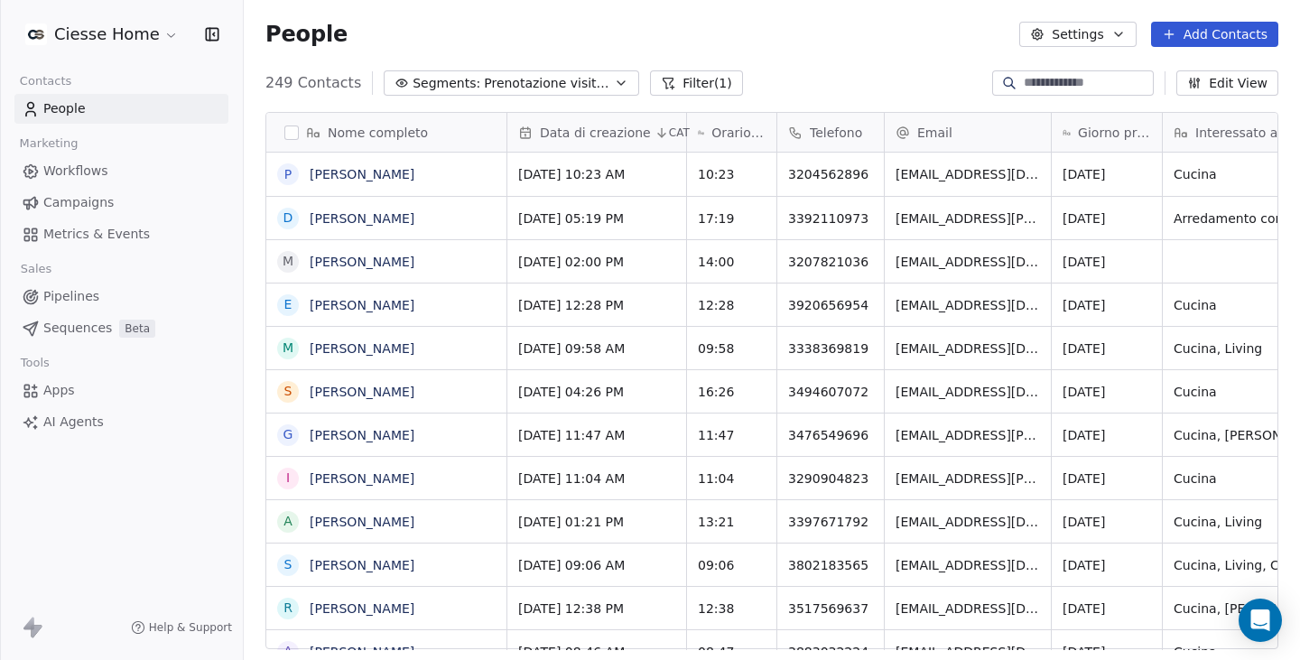
click at [490, 86] on span "Prenotazione visita in Showroom" at bounding box center [547, 83] width 126 height 19
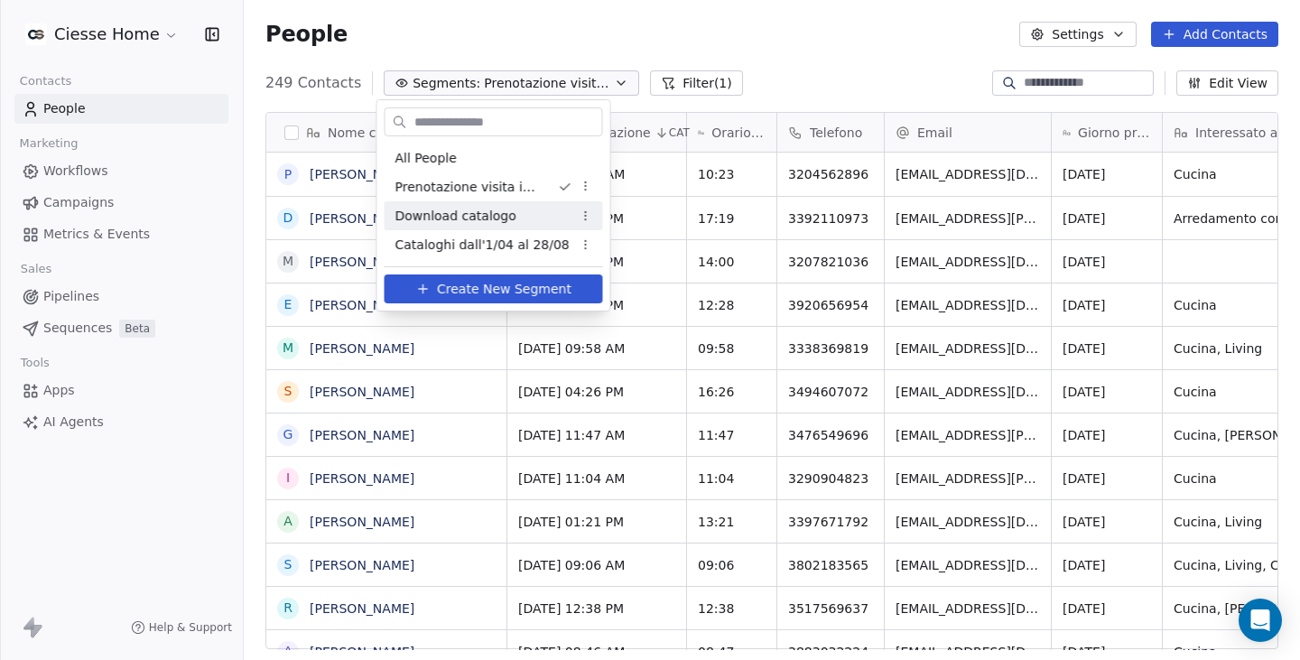
click at [503, 220] on span "Download catalogo" at bounding box center [455, 216] width 121 height 19
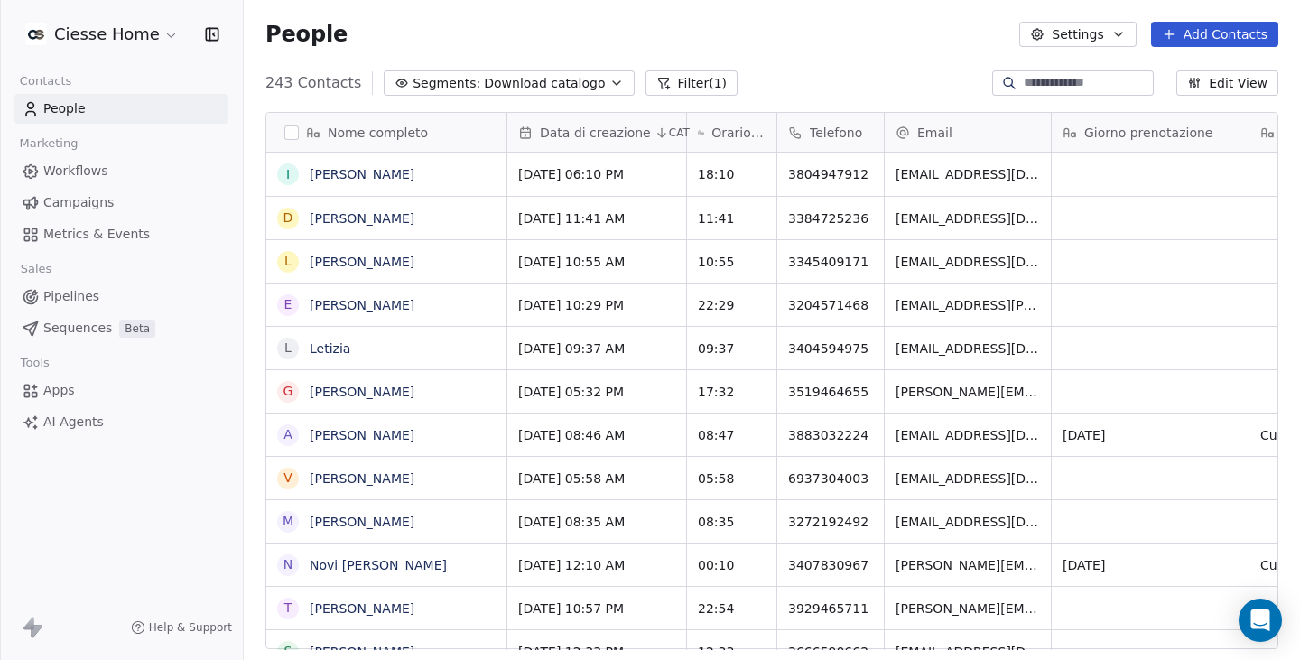
click at [658, 91] on button "Filter (1)" at bounding box center [691, 82] width 93 height 25
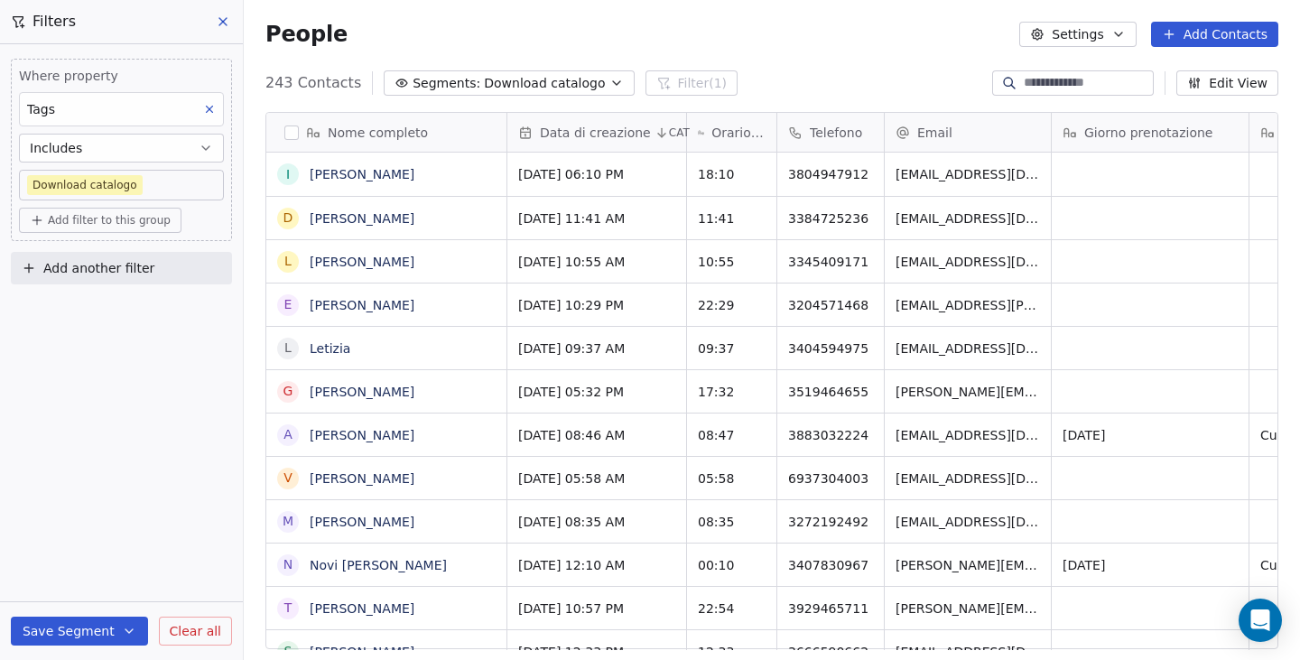
click at [82, 272] on span "Add another filter" at bounding box center [98, 268] width 111 height 19
click at [107, 343] on span "Contact activity" at bounding box center [80, 339] width 100 height 19
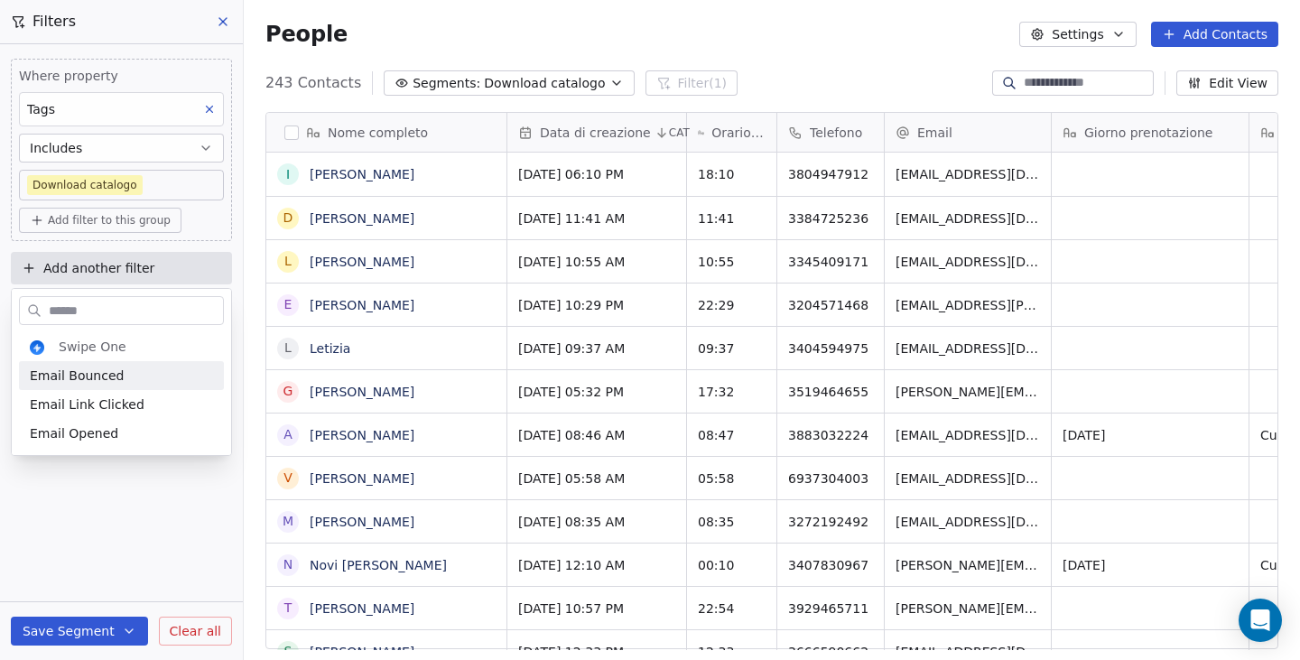
click at [156, 259] on html "Ciesse Home Contacts People Marketing Workflows Campaigns Metrics & Events Sale…" at bounding box center [650, 330] width 1300 height 660
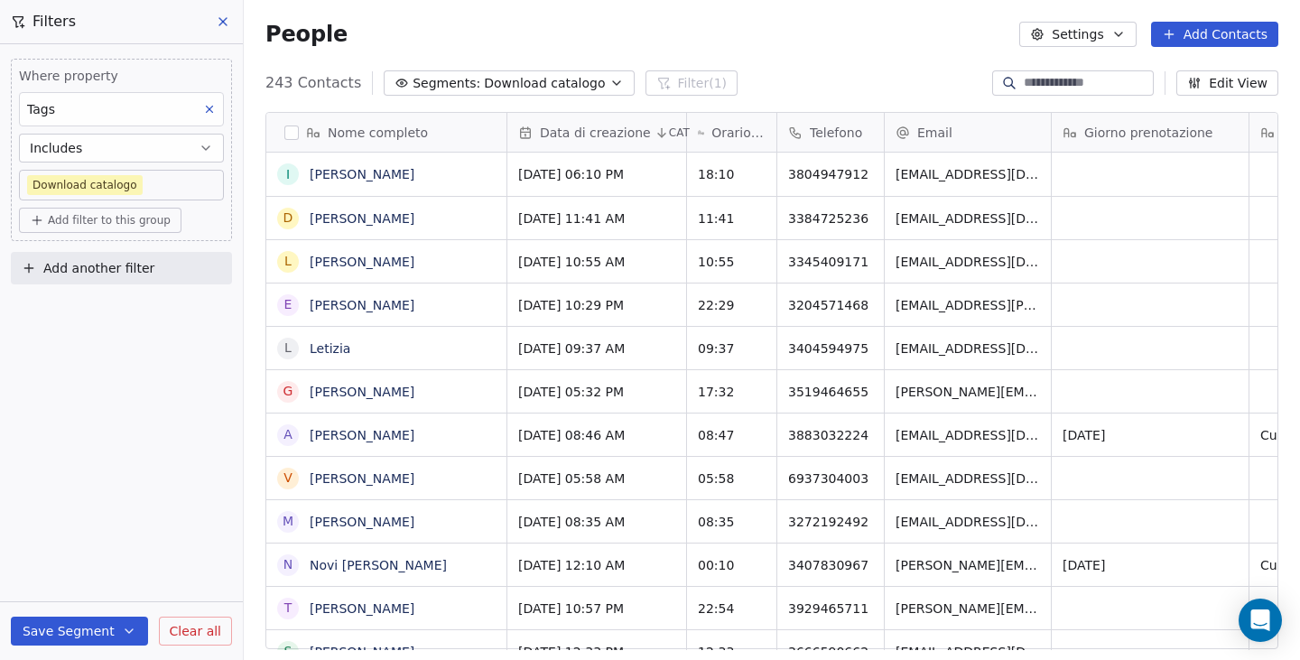
click at [153, 261] on button "Add another filter" at bounding box center [121, 268] width 221 height 32
click at [102, 313] on span "Contact properties" at bounding box center [88, 310] width 117 height 19
type input "****"
click at [89, 369] on span "Data di creazione" at bounding box center [85, 375] width 111 height 18
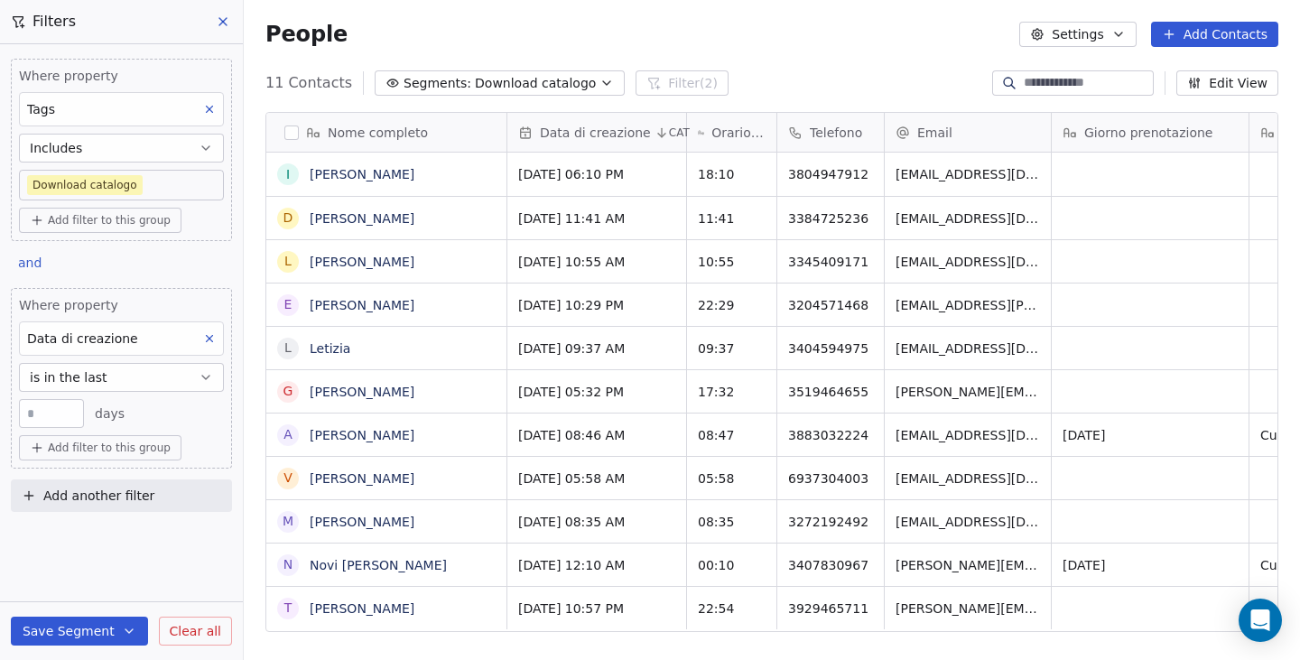
click at [53, 379] on span "is in the last" at bounding box center [69, 377] width 78 height 18
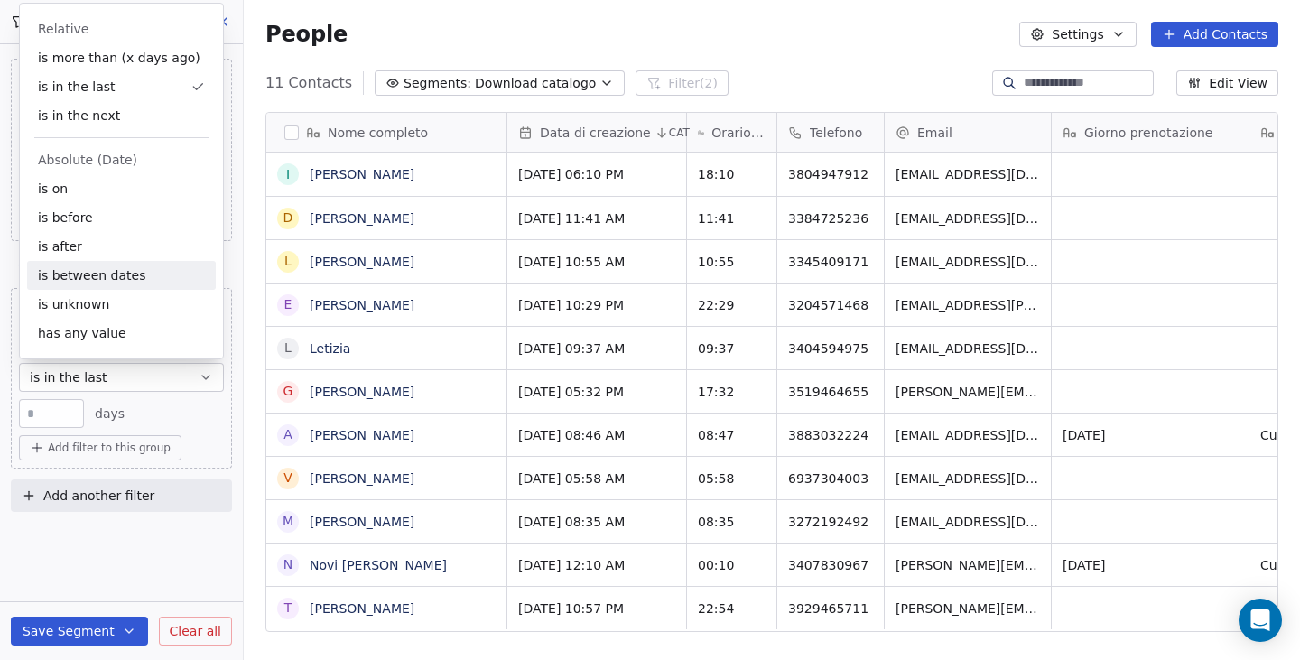
click at [87, 271] on div "is between dates" at bounding box center [121, 275] width 189 height 29
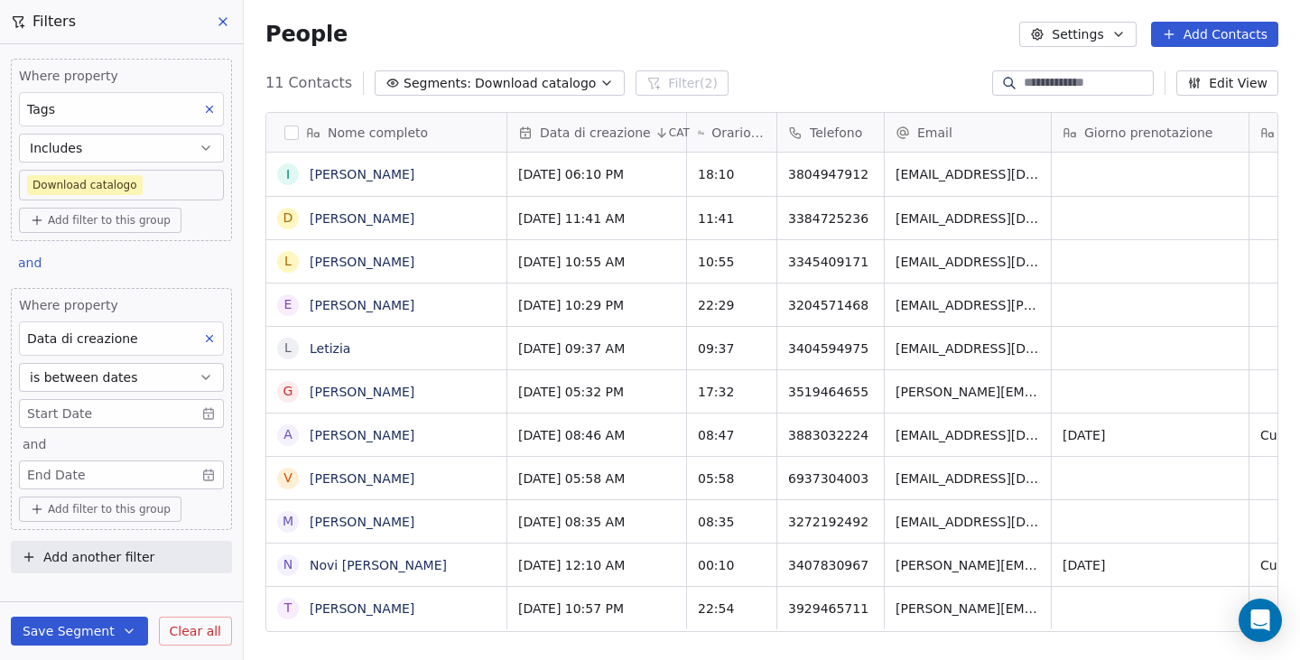
click at [64, 419] on body "Ciesse Home Contacts People Marketing Workflows Campaigns Metrics & Events Sale…" at bounding box center [650, 330] width 1300 height 660
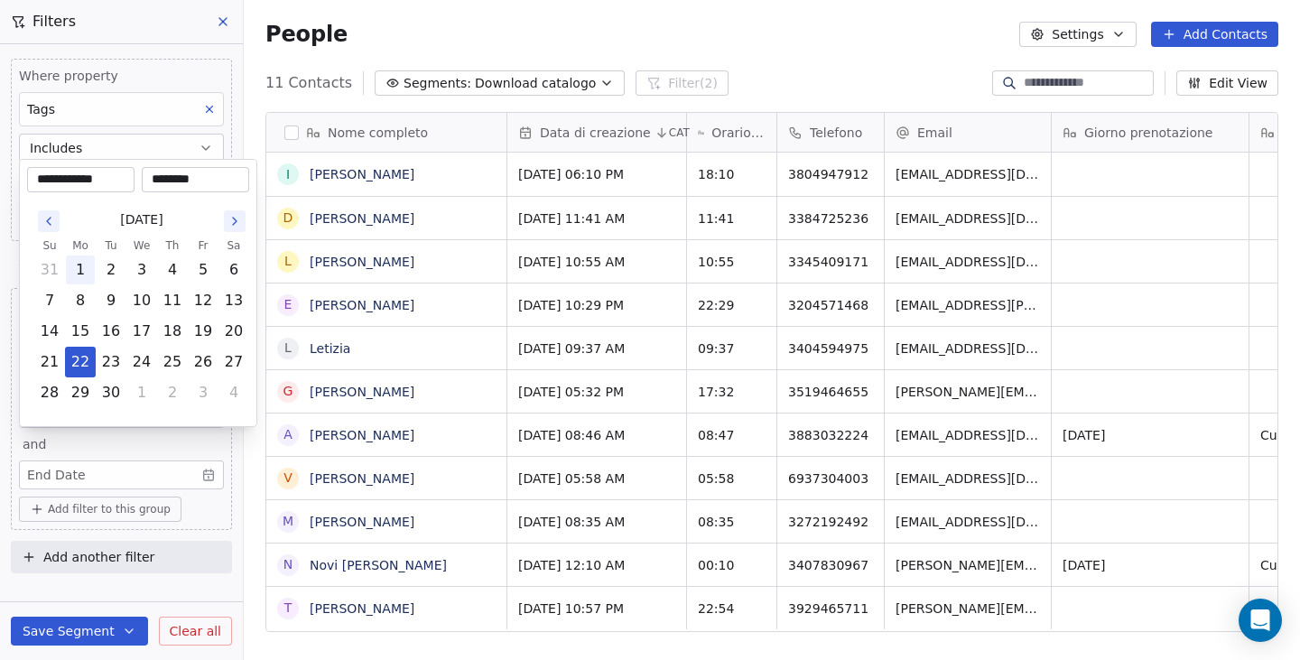
click at [83, 268] on button "1" at bounding box center [80, 269] width 29 height 29
type input "**********"
drag, startPoint x: 69, startPoint y: 453, endPoint x: 62, endPoint y: 469, distance: 17.4
click at [69, 453] on html "Ciesse Home Contacts People Marketing Workflows Campaigns Metrics & Events Sale…" at bounding box center [650, 330] width 1300 height 660
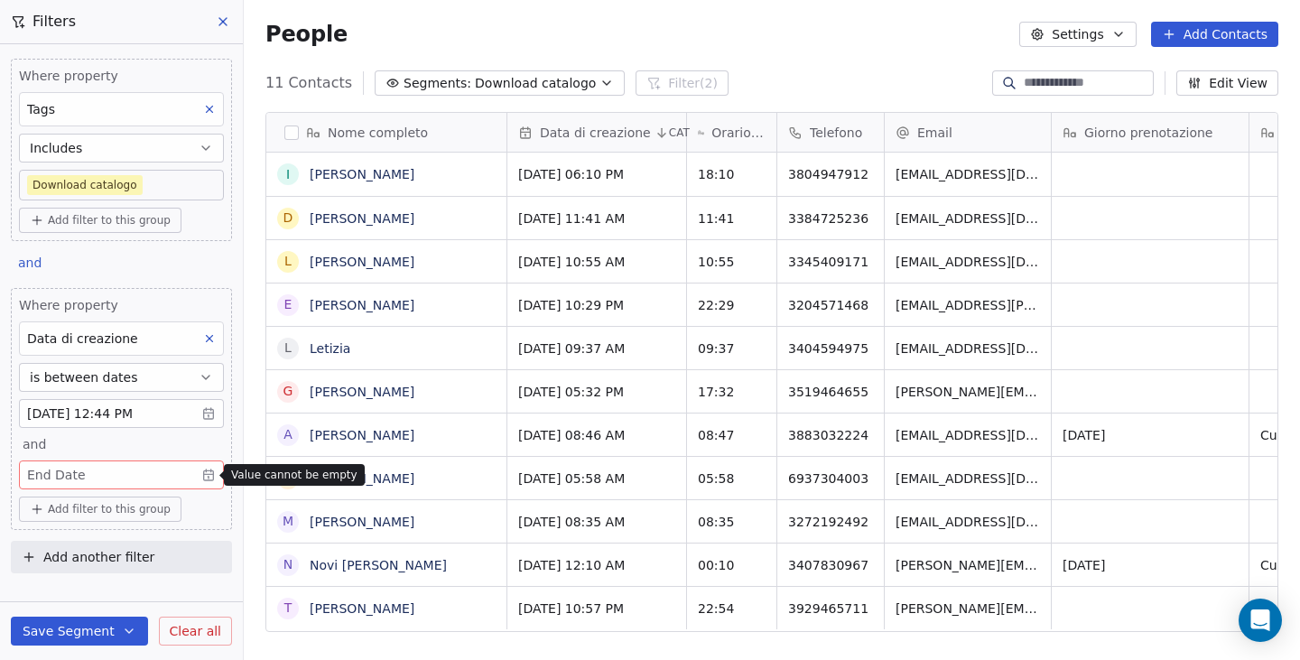
click at [64, 473] on body "Ciesse Home Contacts People Marketing Workflows Campaigns Metrics & Events Sale…" at bounding box center [650, 330] width 1300 height 660
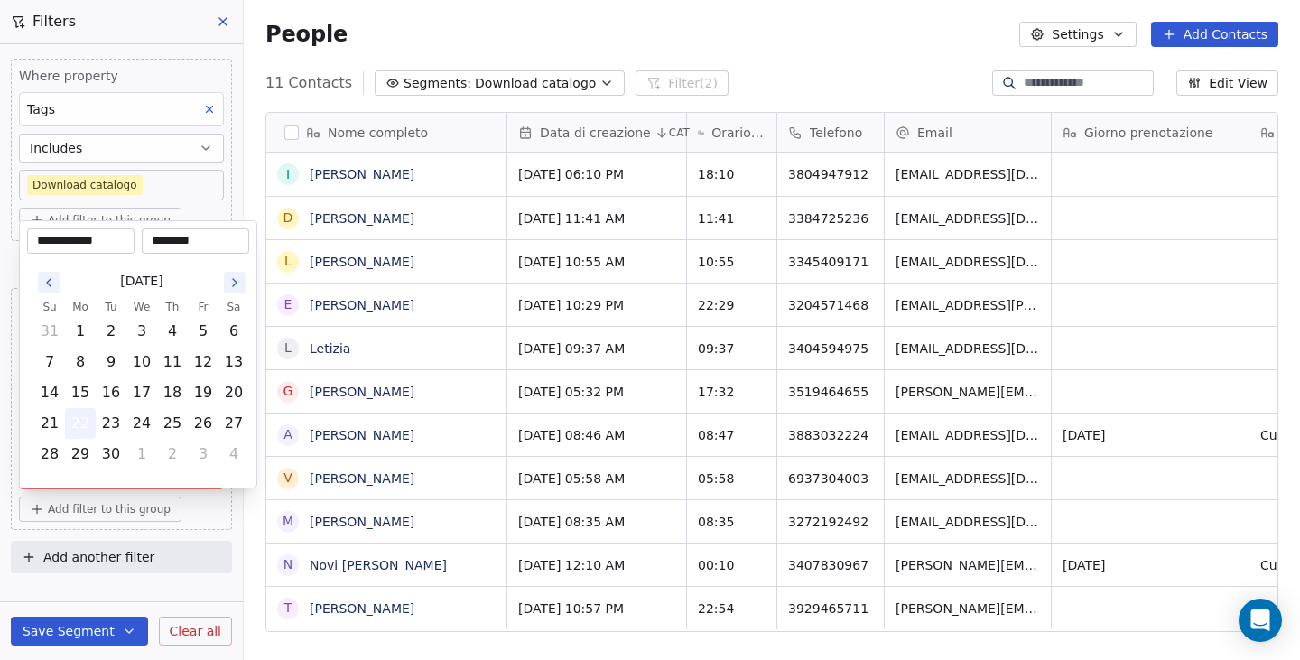
click at [79, 417] on button "22" at bounding box center [80, 423] width 29 height 29
click at [0, 456] on html "Ciesse Home Contacts People Marketing Workflows Campaigns Metrics & Events Sale…" at bounding box center [650, 330] width 1300 height 660
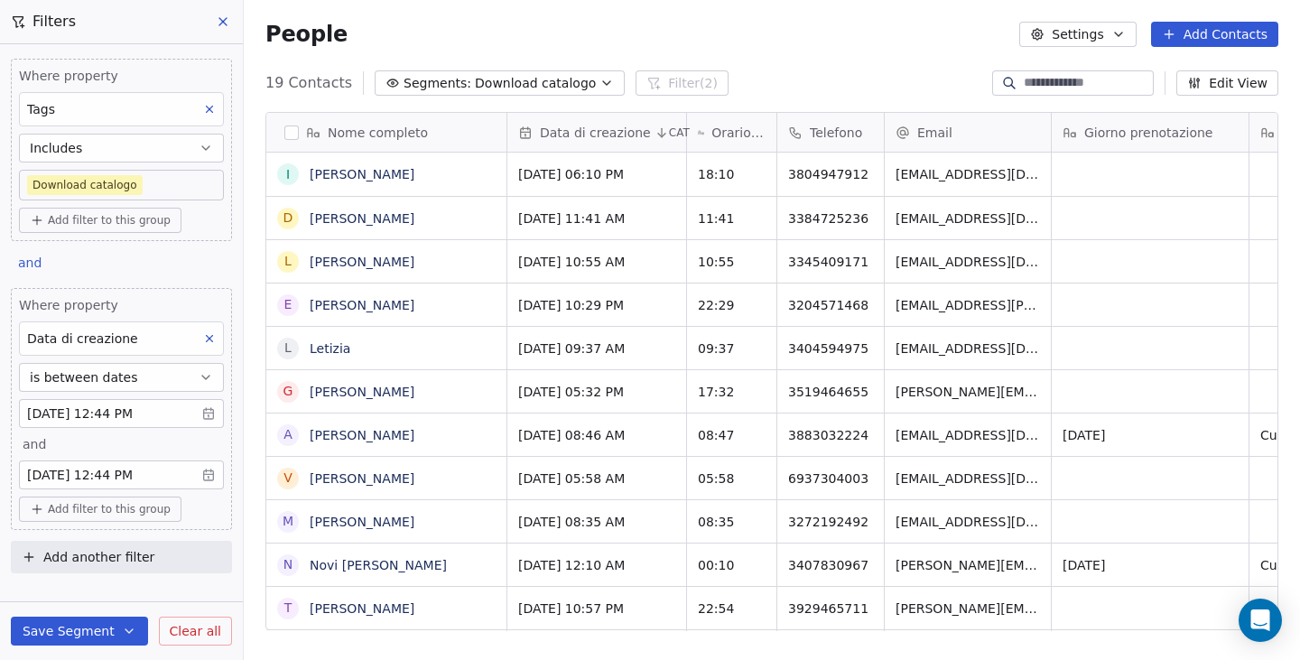
scroll to position [14, 14]
